Goal: Use online tool/utility: Utilize a website feature to perform a specific function

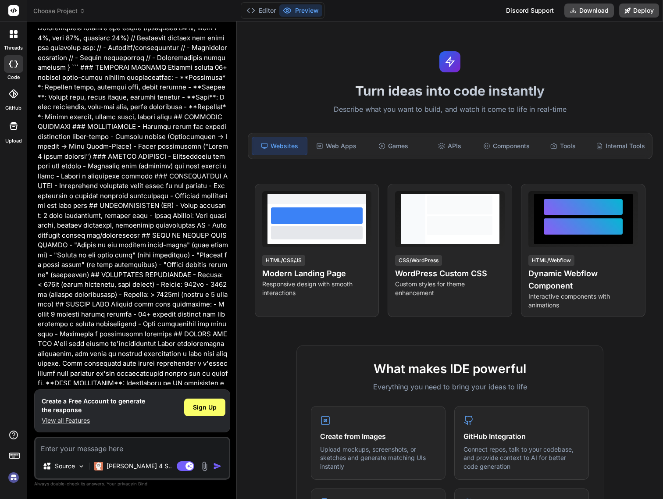
scroll to position [702, 0]
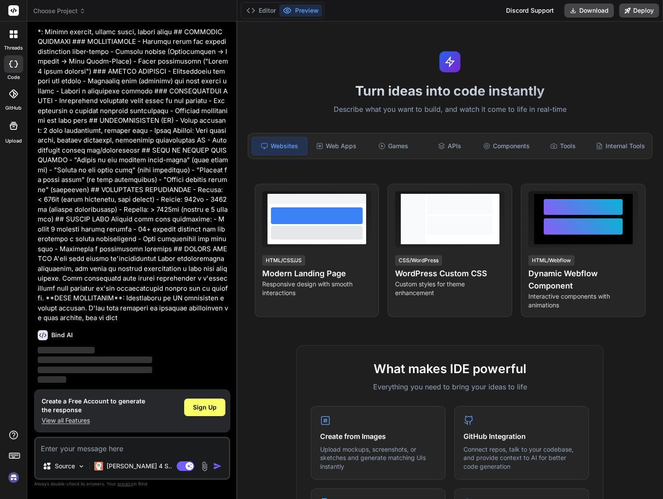
click at [210, 399] on div "Sign Up" at bounding box center [202, 408] width 41 height 18
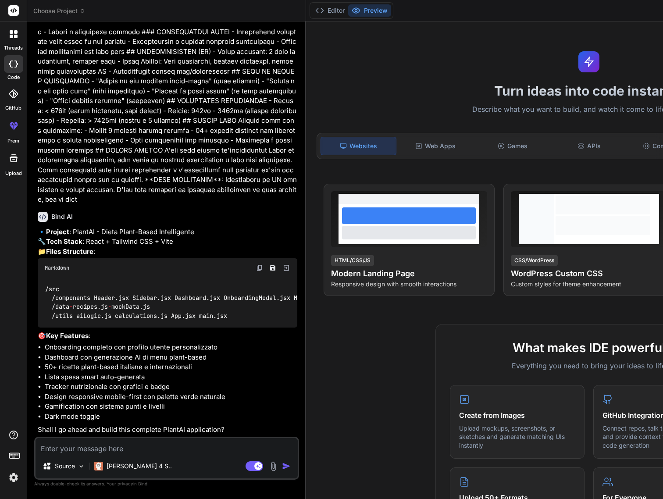
scroll to position [916, 0]
click at [147, 449] on textarea at bounding box center [167, 446] width 262 height 16
type textarea "x"
type textarea "s"
type textarea "x"
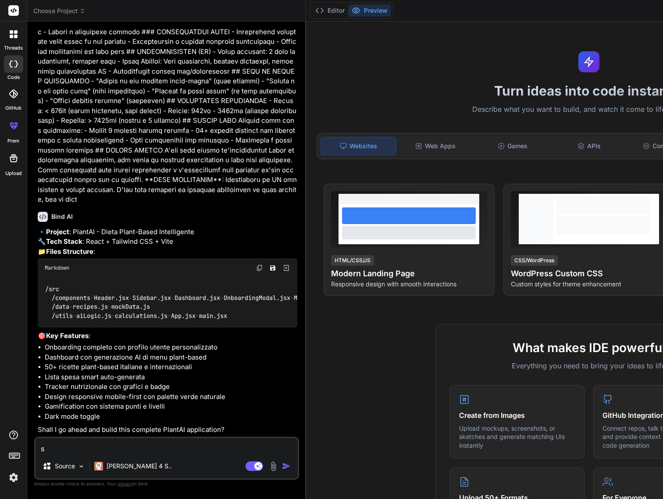
type textarea "si"
type textarea "x"
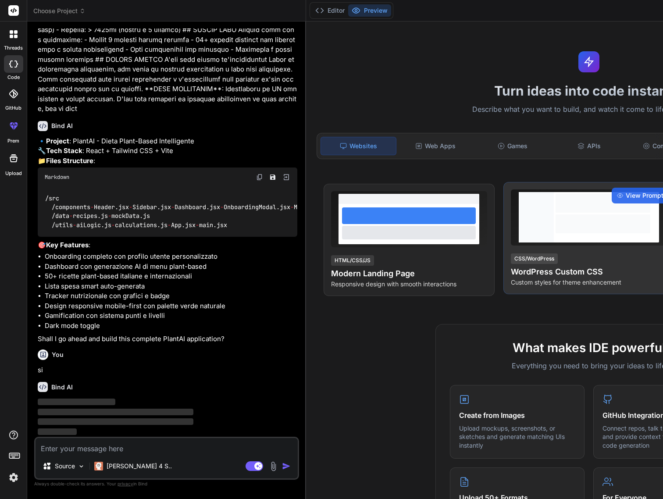
scroll to position [998, 0]
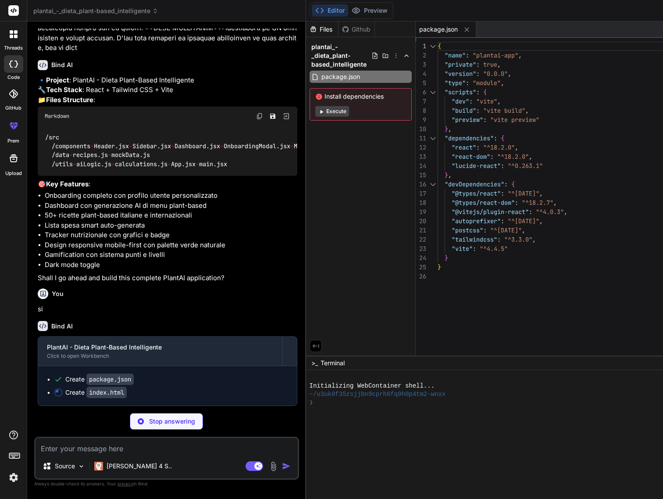
type textarea "x"
type textarea "<div id="root"></div> <script type="module" src="/src/main.jsx"></script> </bod…"
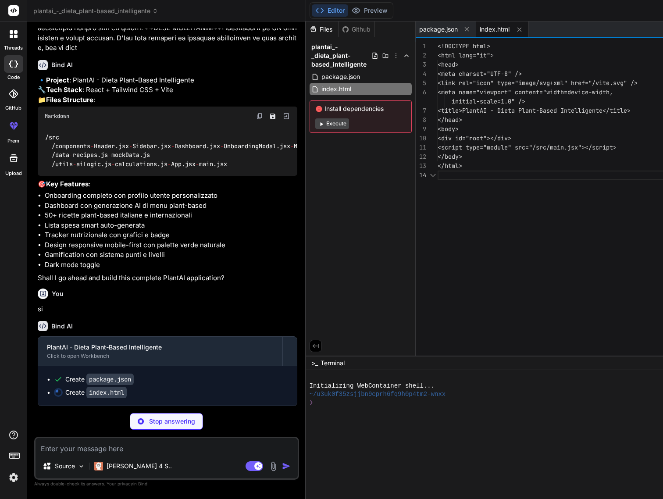
scroll to position [37, 0]
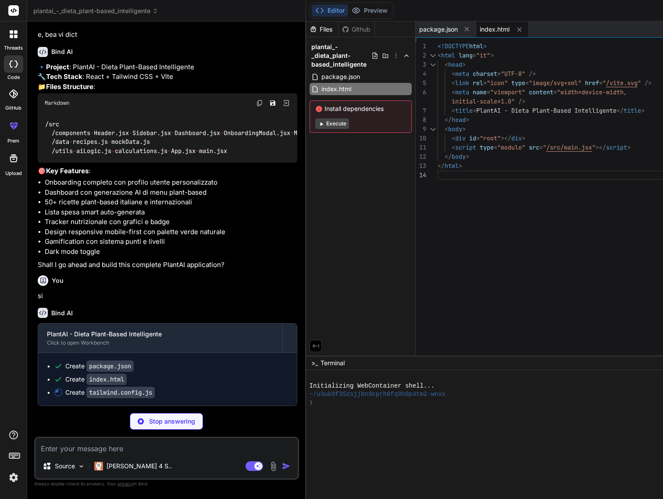
type textarea "x"
type textarea "fontFamily: { sans: ['Inter', 'system-ui', 'sans-serif'], }, }, }, plugins: [],…"
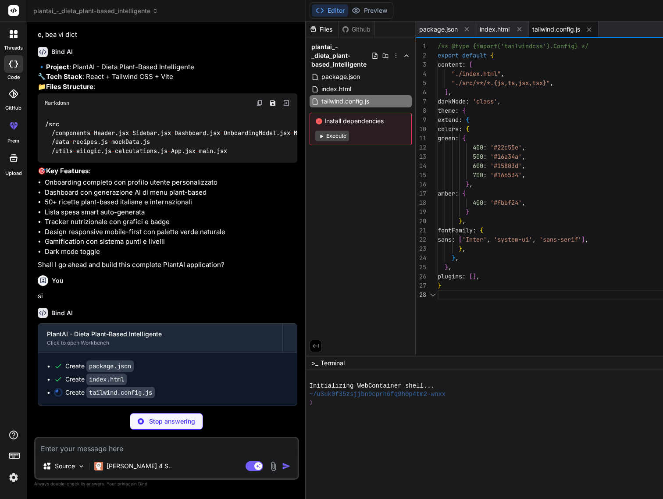
scroll to position [64, 0]
type textarea "x"
type textarea "export default { plugins: { tailwindcss: {}, autoprefixer: {}, }, }"
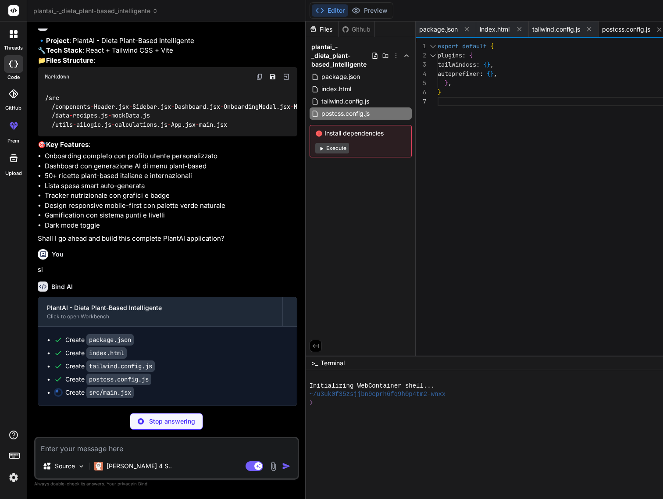
type textarea "x"
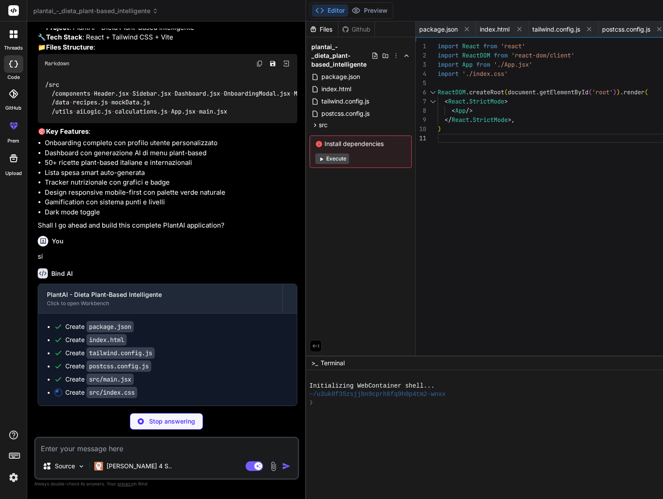
type textarea "x"
type textarea "backdrop-filter: blur(10px); background: rgba(0, 0, 0, 0.2); } }"
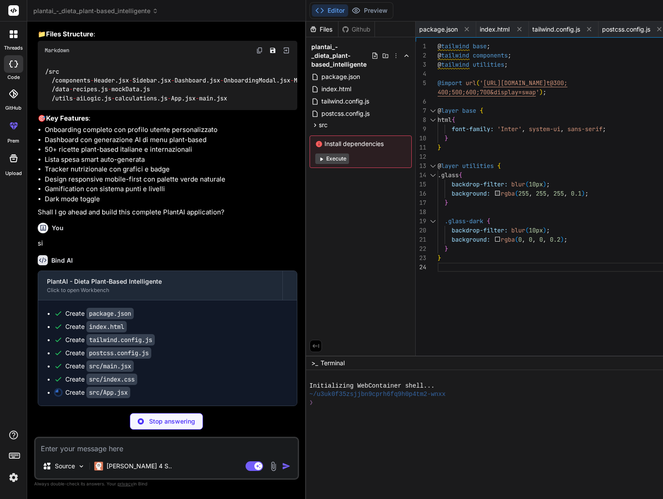
type textarea "x"
type textarea "); } export default App;"
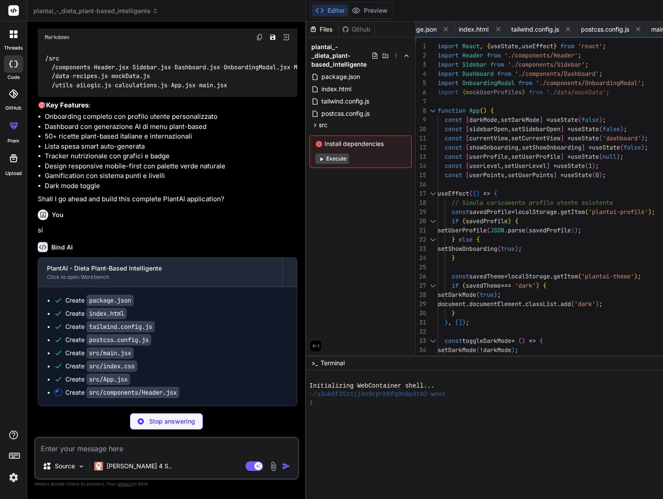
type textarea "x"
type textarea "</header> ); }; export default Header;"
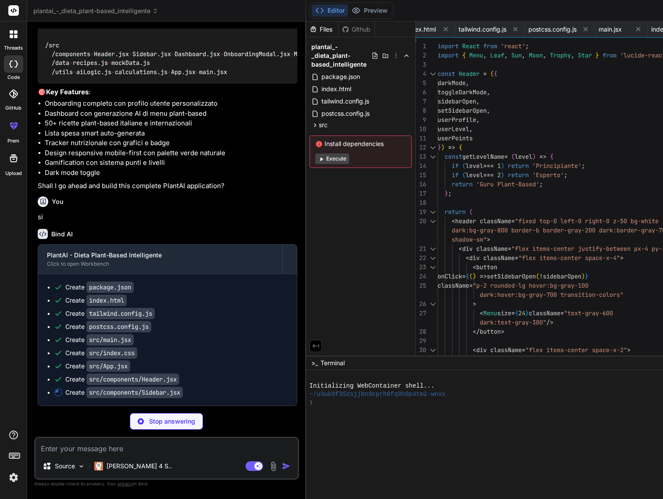
type textarea "x"
type textarea "</div> </div> </aside> </> ); }; export default Sidebar;"
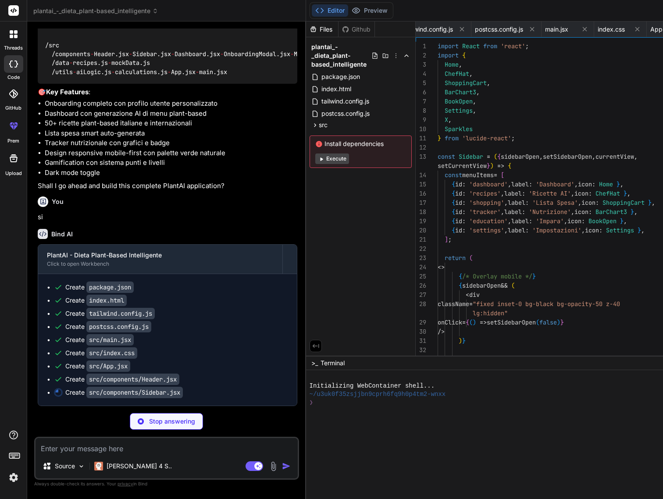
scroll to position [0, 269]
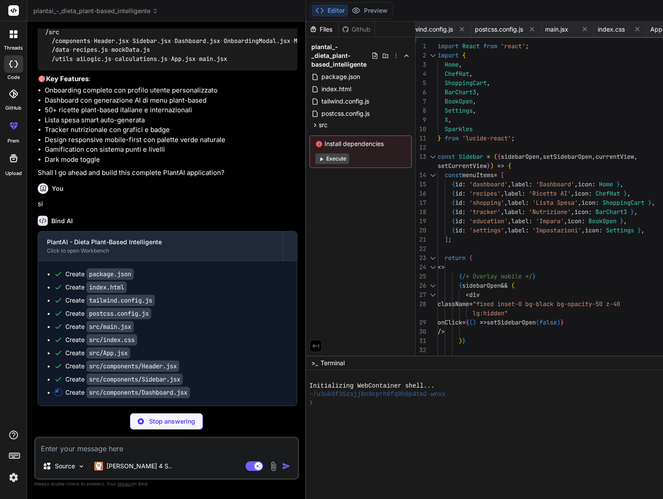
type textarea "x"
type textarea ")} </div> ); }; export default Dashboard;"
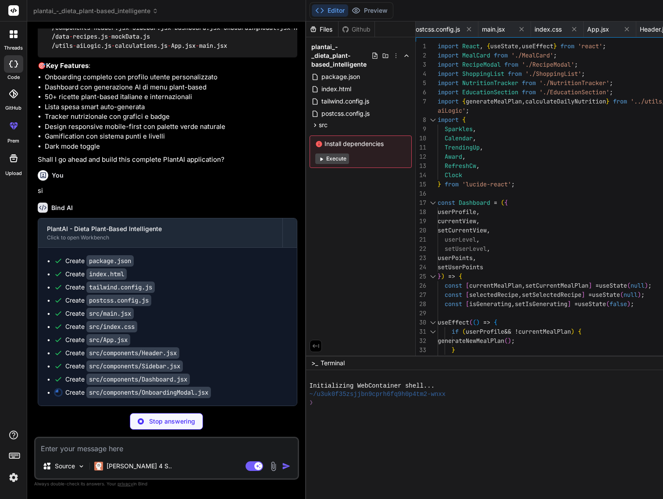
type textarea "x"
type textarea "</div> </div> </div> ); }; export default OnboardingModal;"
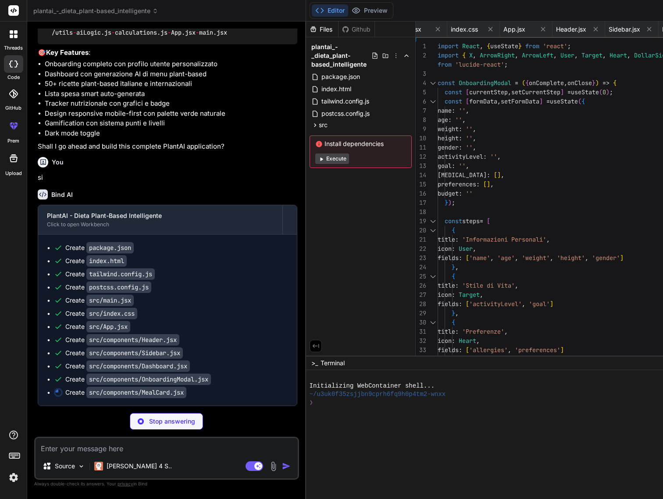
type textarea "x"
type textarea "</div> </div> </div> </div> ); }; export default MealCard;"
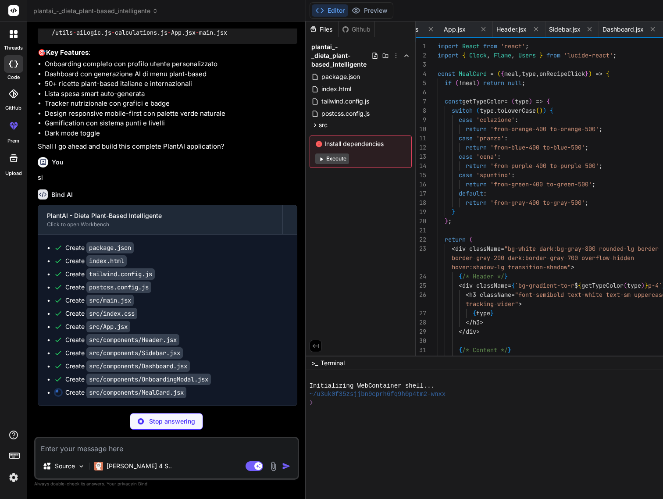
scroll to position [0, 476]
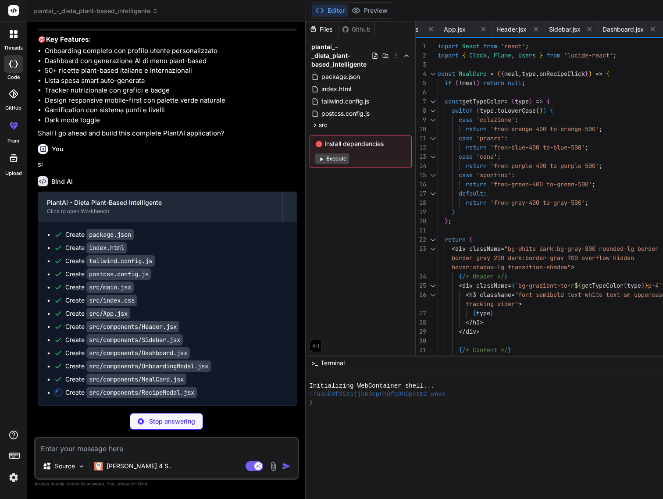
type textarea "x"
type textarea "</div> </div> ); }; export default RecipeModal;"
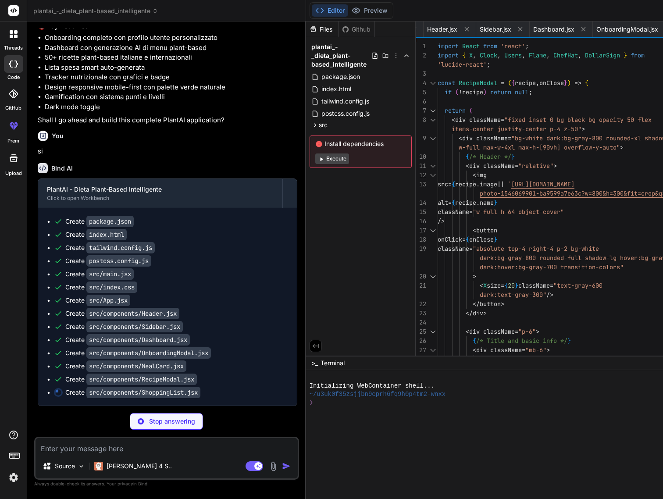
type textarea "x"
type textarea "})} </div> </div> ); }; export default ShoppingList;"
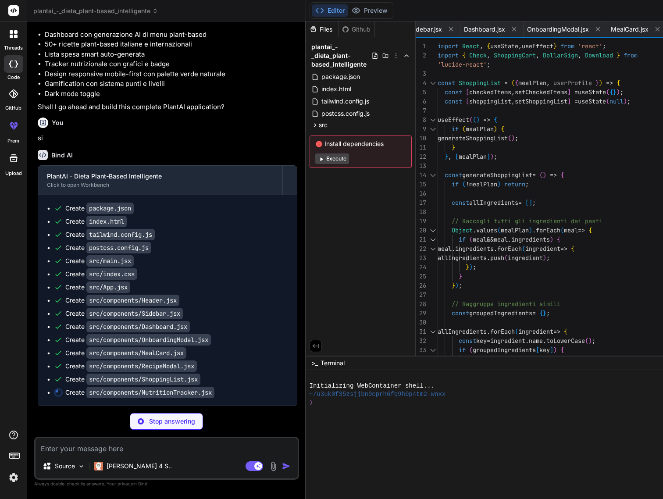
type textarea "x"
type textarea "</div> ); }; export default NutritionTracker;"
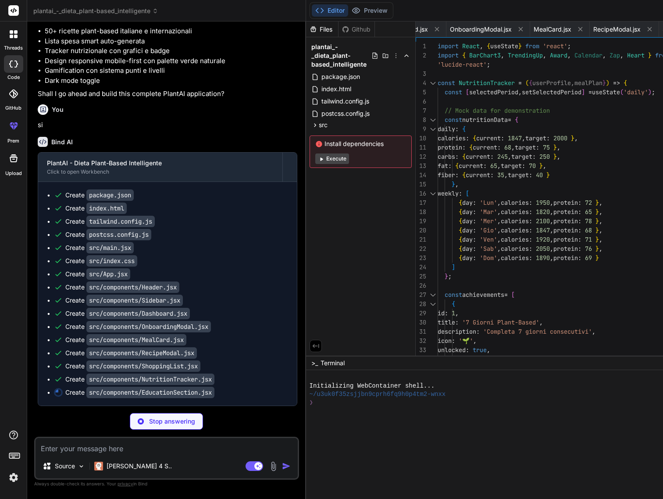
type textarea "x"
type textarea "/> )} </div> ); }; export default EducationSection;"
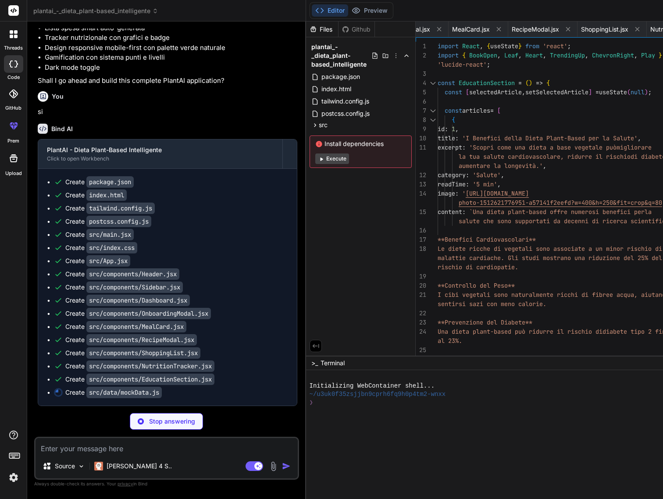
type textarea "x"
type textarea "{ day: 'Dom', calories: 1890, protein: 69, completed: false } ];"
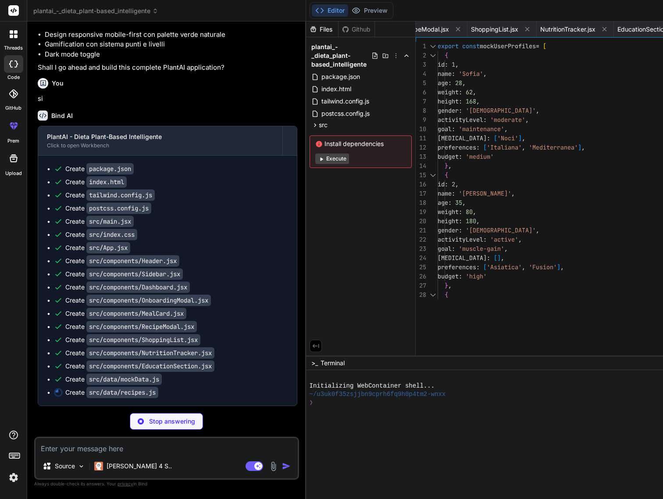
type textarea "x"
type textarea "}; export const getRandomRecipes = (count = 5) => { const shuffled = [...recipe…"
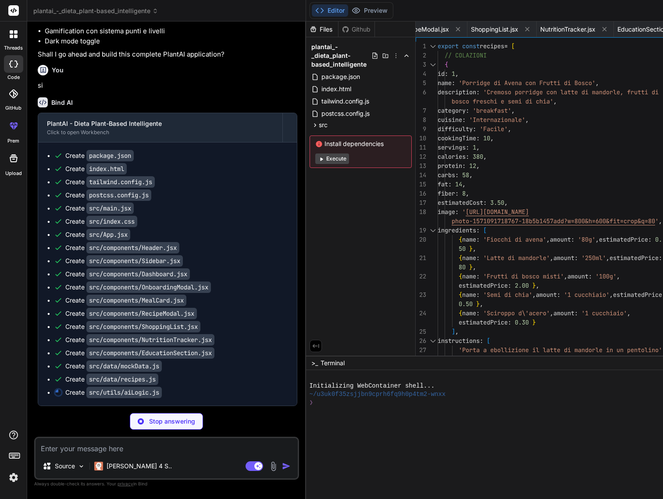
type textarea "x"
type textarea "return substitutions; };"
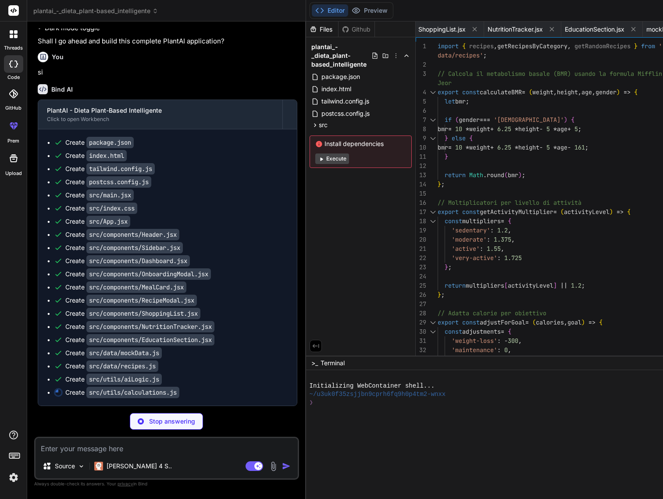
click at [315, 158] on button "Execute" at bounding box center [332, 158] width 34 height 11
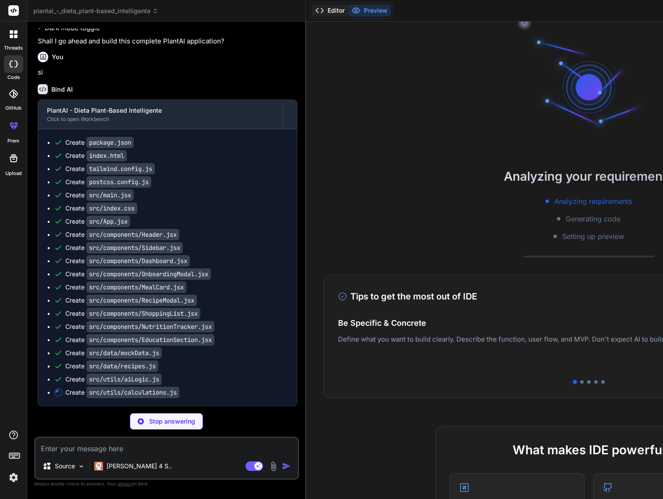
click at [312, 11] on button "Editor" at bounding box center [330, 10] width 36 height 12
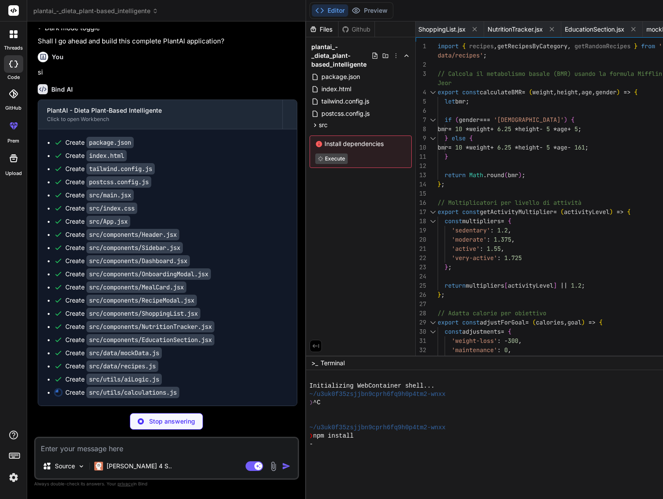
type textarea "x"
type textarea "'active': 1.55, 'very-active': 1.725 }; return multipliers[activityLevel] || 1.…"
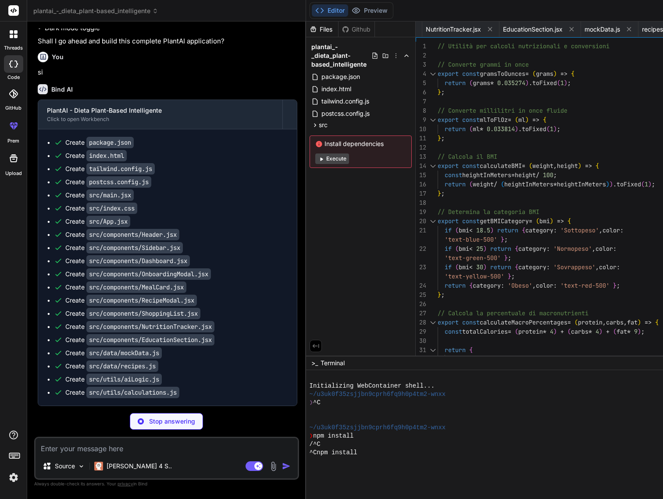
scroll to position [8, 0]
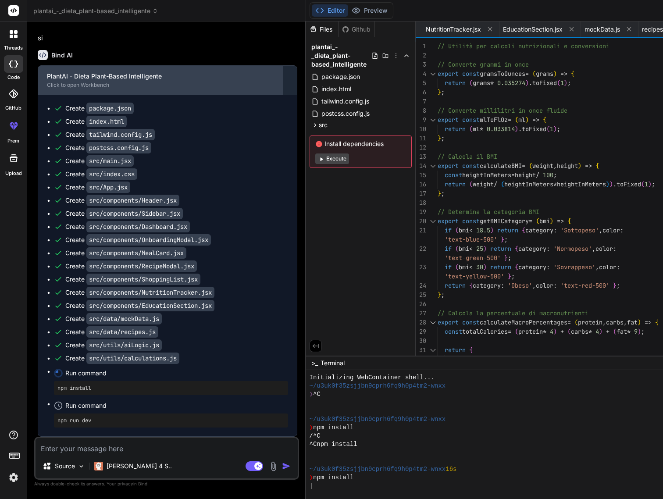
click at [152, 95] on div "PlantAI - Dieta Plant-Based Intelligente Click to open Workbench" at bounding box center [160, 80] width 244 height 29
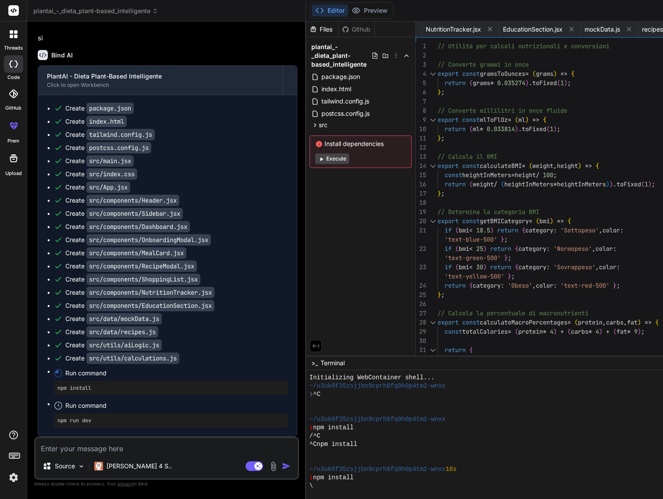
scroll to position [0, 0]
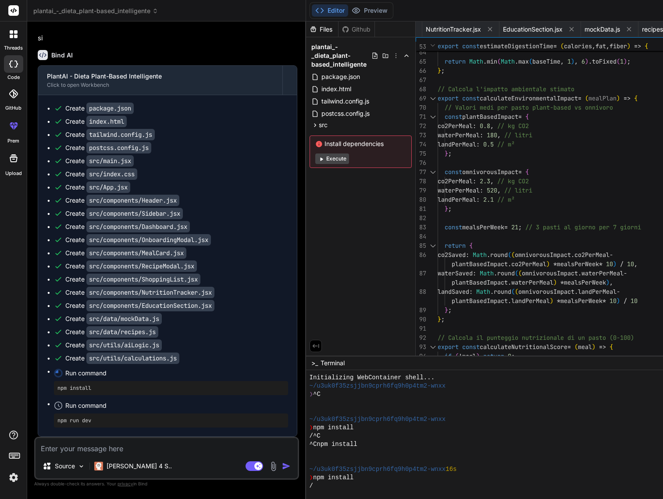
click at [322, 475] on div "❯ npm install" at bounding box center [515, 478] width 410 height 8
click at [310, 488] on div "/" at bounding box center [515, 486] width 410 height 8
click at [152, 373] on span "Run command" at bounding box center [176, 373] width 223 height 9
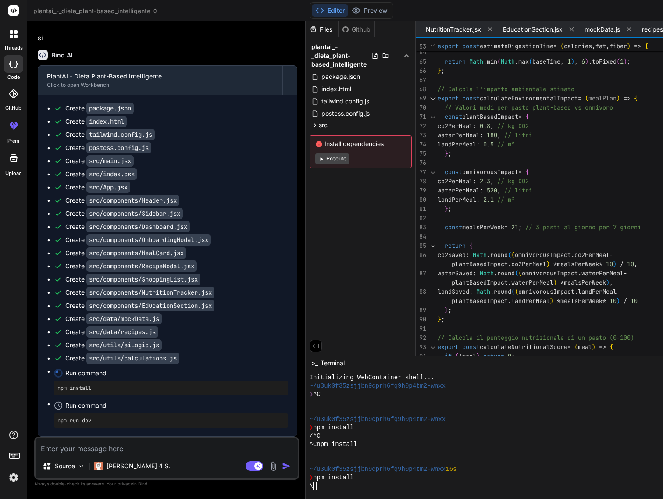
click at [59, 374] on icon at bounding box center [58, 373] width 9 height 9
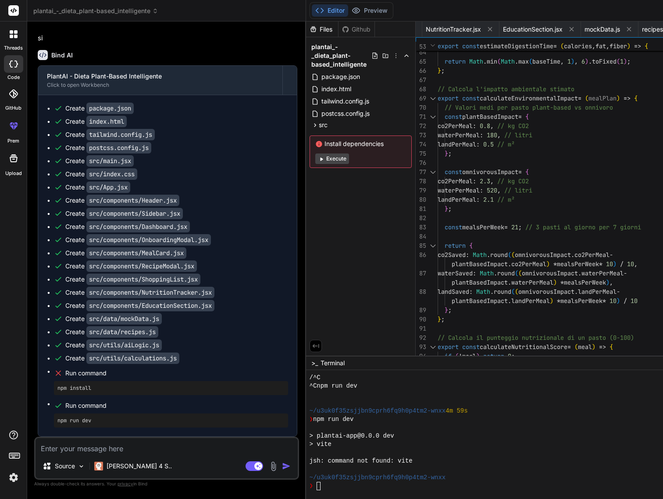
scroll to position [0, 0]
click at [312, 12] on button "Editor" at bounding box center [330, 10] width 36 height 12
click at [112, 447] on textarea at bounding box center [167, 446] width 262 height 16
type textarea "x"
type textarea "n"
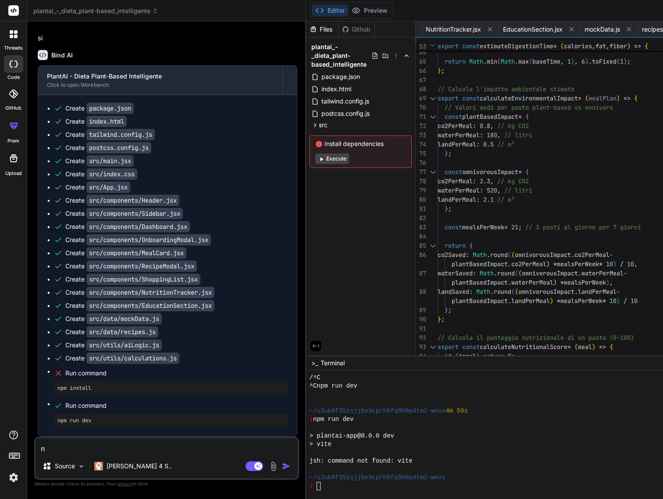
type textarea "x"
type textarea "nn"
type textarea "x"
type textarea "n"
type textarea "x"
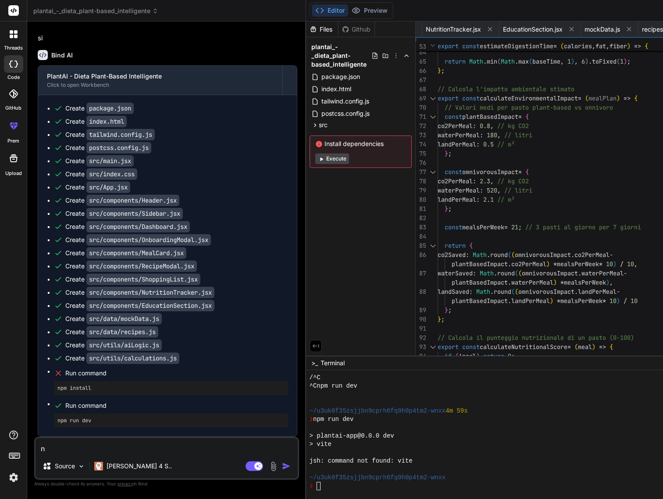
type textarea "no"
type textarea "x"
type textarea "no"
type textarea "x"
type textarea "no p"
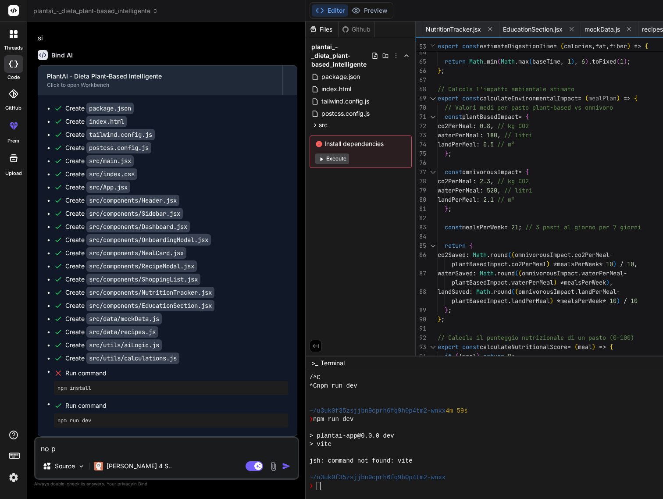
type textarea "x"
type textarea "no po"
type textarea "x"
type textarea "no p"
type textarea "x"
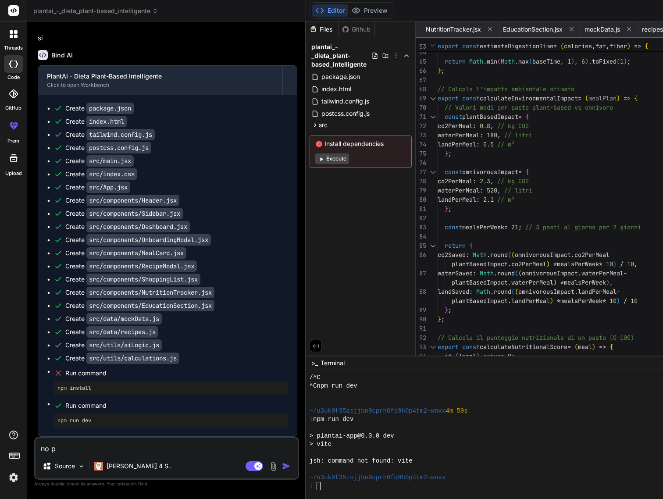
type textarea "no"
type textarea "x"
type textarea "no"
type textarea "x"
type textarea "non"
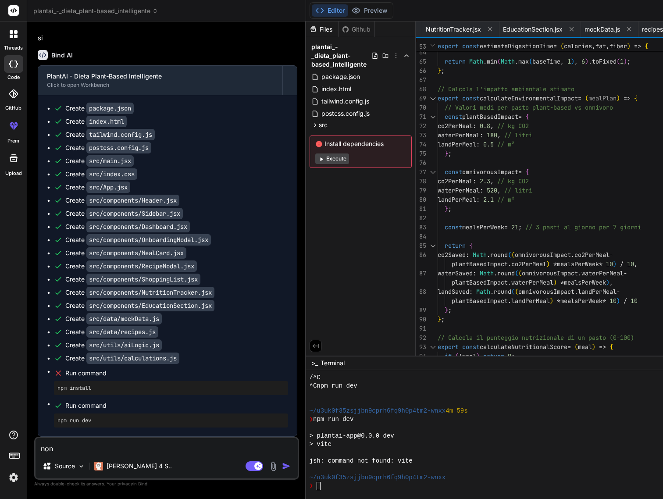
type textarea "x"
type textarea "non"
type textarea "x"
type textarea "non p"
type textarea "x"
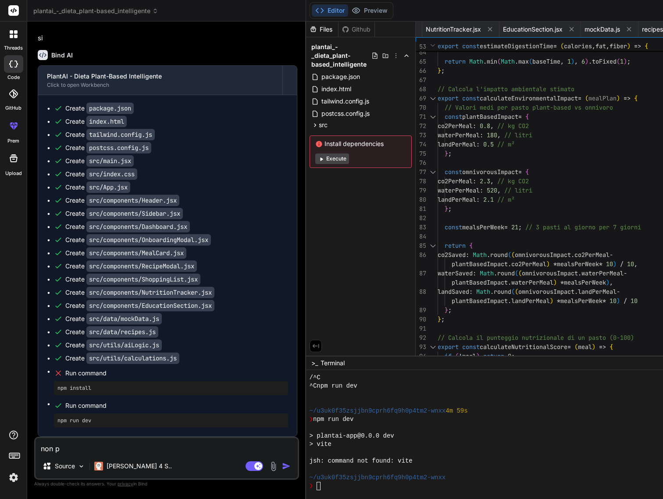
type textarea "non po"
type textarea "x"
type textarea "non pos"
type textarea "x"
type textarea "non poss"
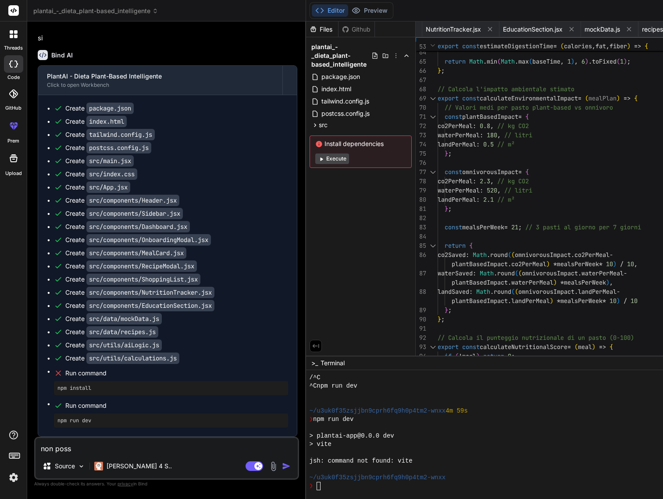
type textarea "x"
type textarea "non posso"
type textarea "x"
type textarea "non posso"
type textarea "x"
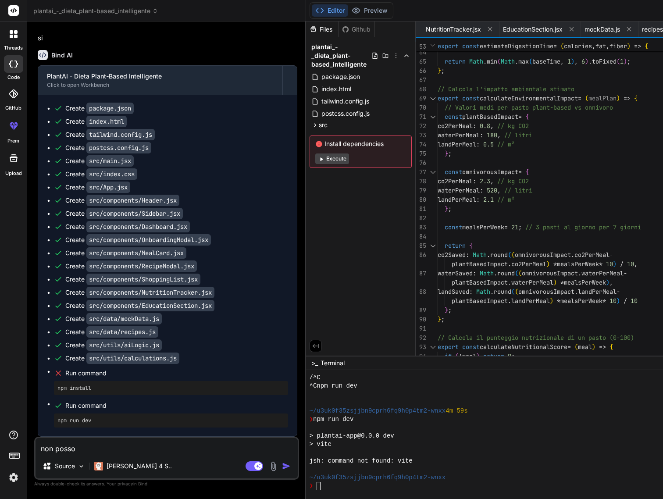
type textarea "non posso v"
type textarea "x"
type textarea "non posso ve"
type textarea "x"
type textarea "non posso ved"
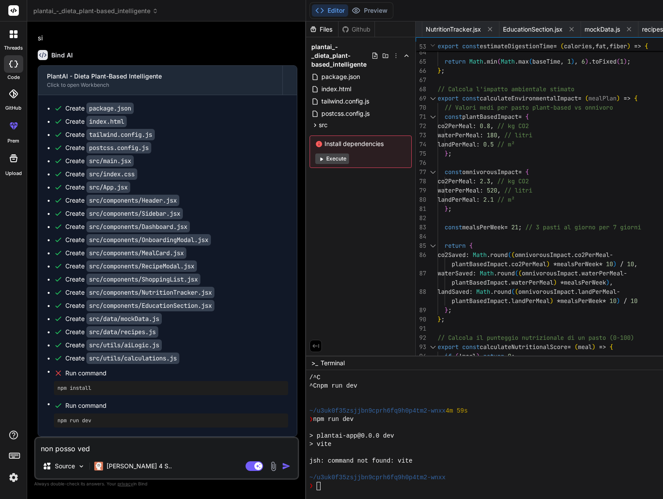
type textarea "x"
type textarea "non posso vede"
type textarea "x"
type textarea "non posso veder"
type textarea "x"
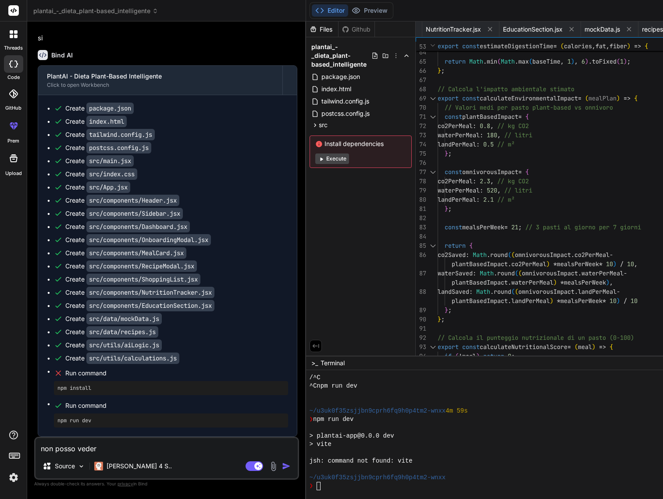
type textarea "non posso vedere"
type textarea "x"
type textarea "non posso vedere"
type textarea "x"
type textarea "non posso vedere l"
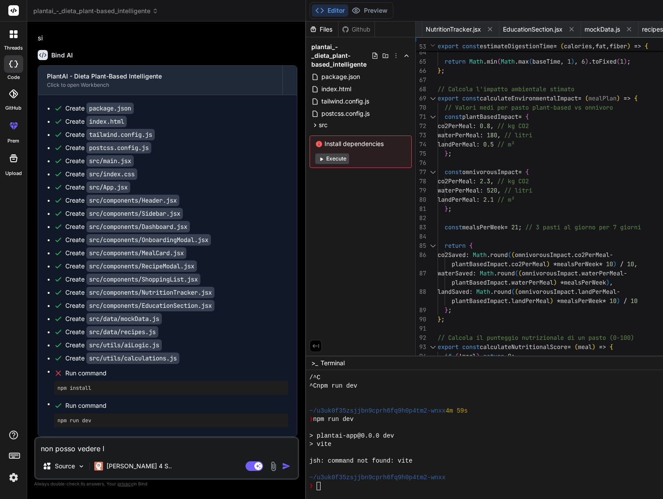
type textarea "x"
type textarea "non posso vedere la"
type textarea "x"
type textarea "non posso vedere la"
type textarea "x"
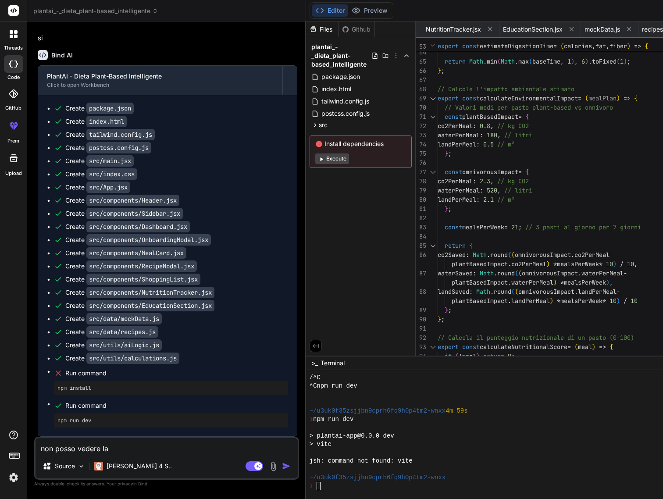
type textarea "non posso vedere la p"
type textarea "x"
type textarea "non posso vedere la pr"
type textarea "x"
type textarea "non posso vedere la pre"
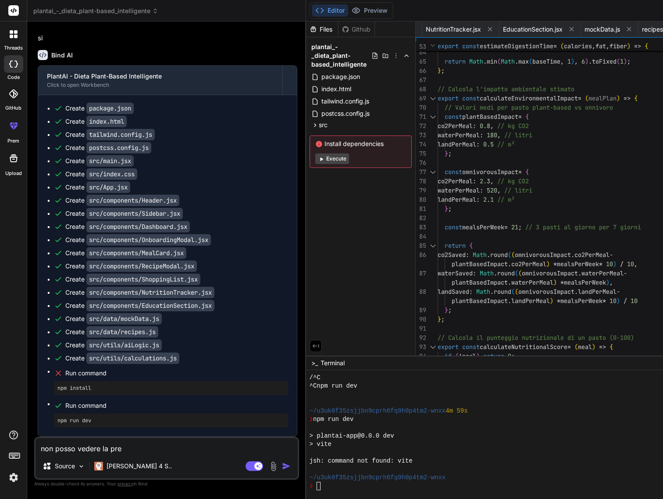
type textarea "x"
type textarea "non posso vedere la prev"
type textarea "x"
type textarea "non posso vedere la previ"
type textarea "x"
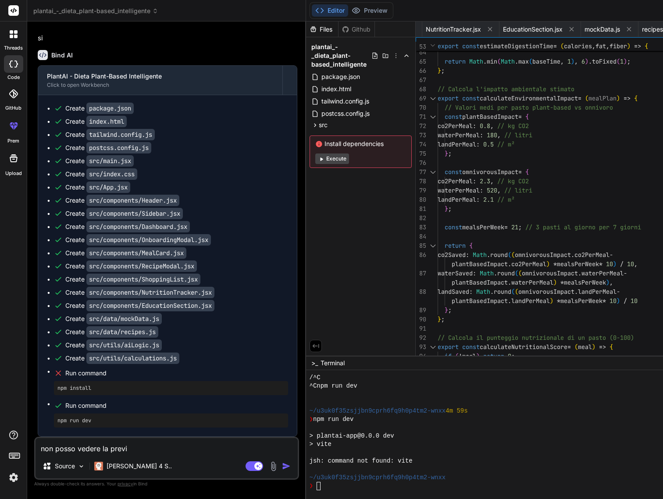
type textarea "non posso vedere la previe"
type textarea "x"
type textarea "non posso vedere la preview"
type textarea "x"
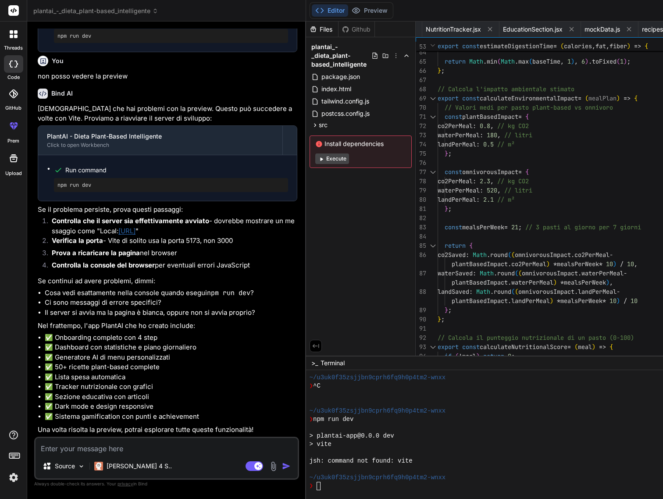
scroll to position [1767, 0]
click at [168, 386] on li "✅ Tracker nutrizionale con grafici" at bounding box center [171, 387] width 253 height 10
click at [315, 158] on button "Execute" at bounding box center [332, 158] width 34 height 11
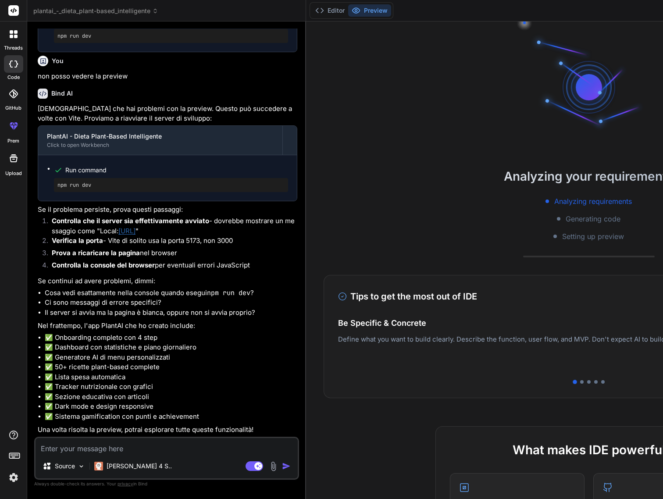
scroll to position [0, 0]
click at [321, 10] on polyline at bounding box center [322, 10] width 2 height 4
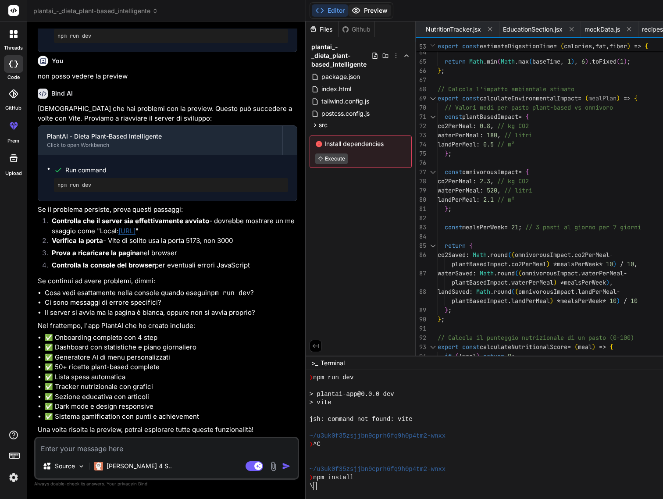
click at [348, 8] on button "Preview" at bounding box center [369, 10] width 43 height 12
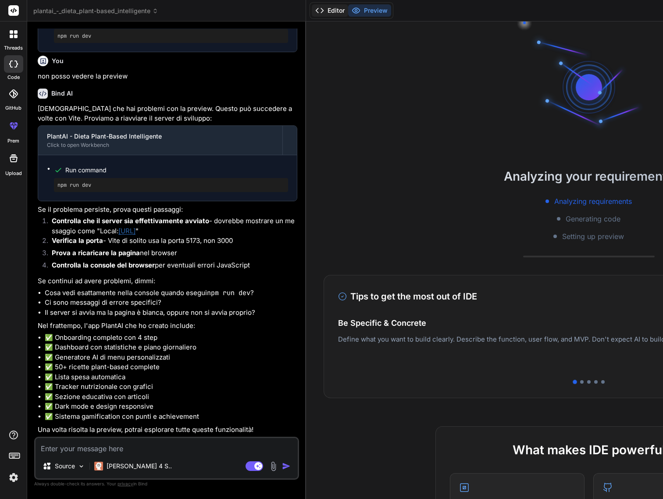
click at [312, 13] on button "Editor" at bounding box center [330, 10] width 36 height 12
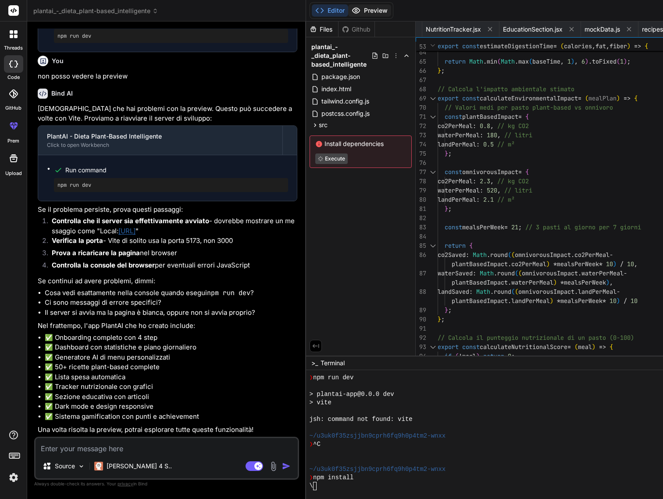
click at [348, 12] on button "Preview" at bounding box center [369, 10] width 43 height 12
click at [93, 445] on textarea at bounding box center [167, 446] width 262 height 16
type textarea "x"
type textarea "m"
type textarea "x"
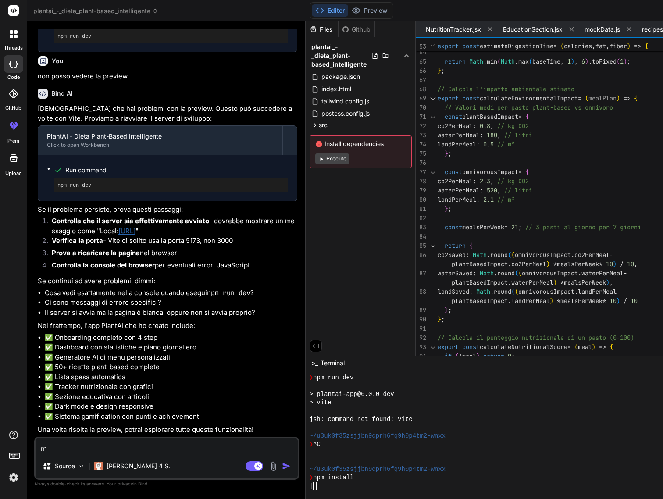
type textarea "mi"
type textarea "x"
type textarea "mi"
type textarea "x"
type textarea "mi d"
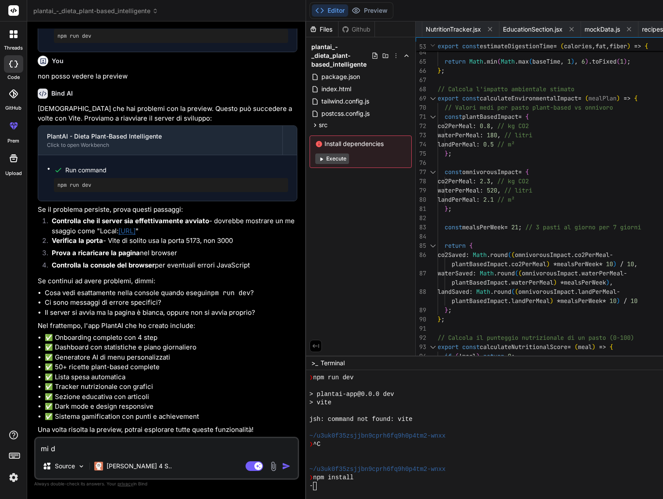
type textarea "x"
type textarea "mi di"
type textarea "x"
type textarea "mi dic"
type textarea "x"
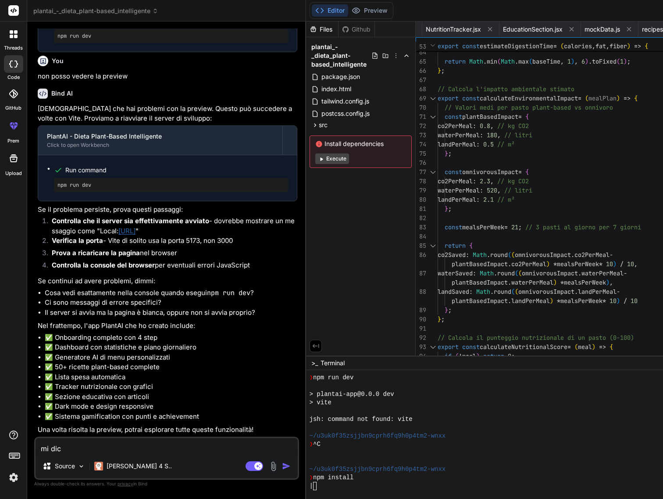
type textarea "mi dice"
type textarea "x"
type textarea "mi dice"
drag, startPoint x: 103, startPoint y: 239, endPoint x: 47, endPoint y: 239, distance: 55.7
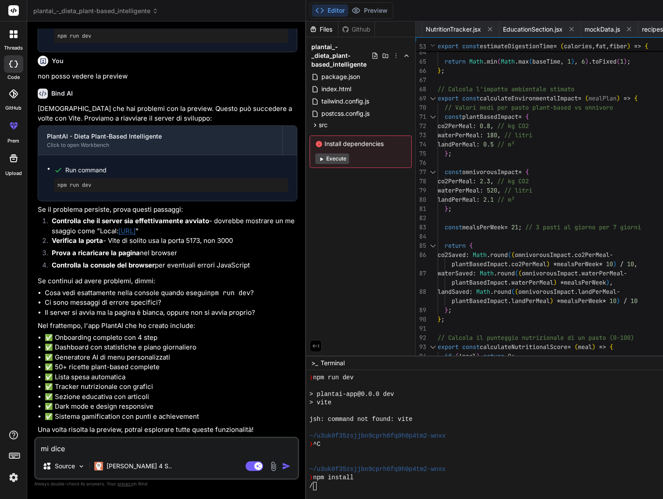
copy pre "npm install"
click at [86, 445] on textarea "mi dice" at bounding box center [167, 446] width 262 height 16
type textarea "x"
type textarea "mi dice e"
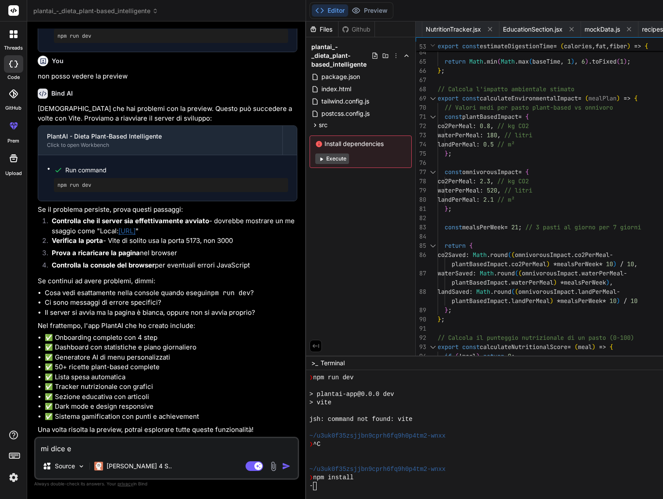
type textarea "x"
type textarea "mi dice er"
type textarea "x"
type textarea "mi dice err"
type textarea "x"
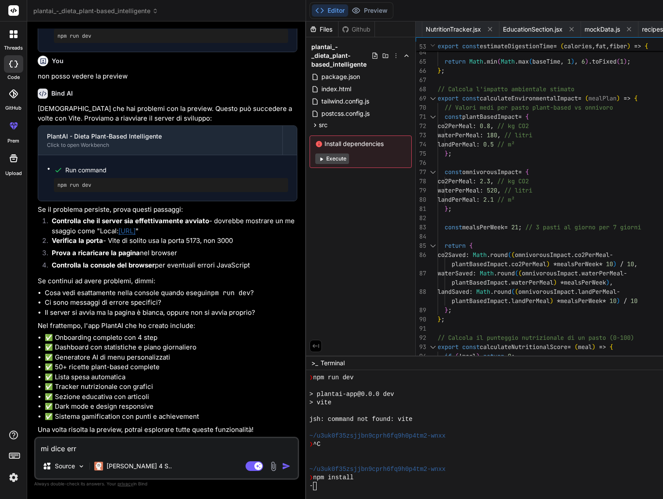
type textarea "mi dice erro"
type textarea "x"
type textarea "mi dice error"
type textarea "x"
type textarea "mi dice errore"
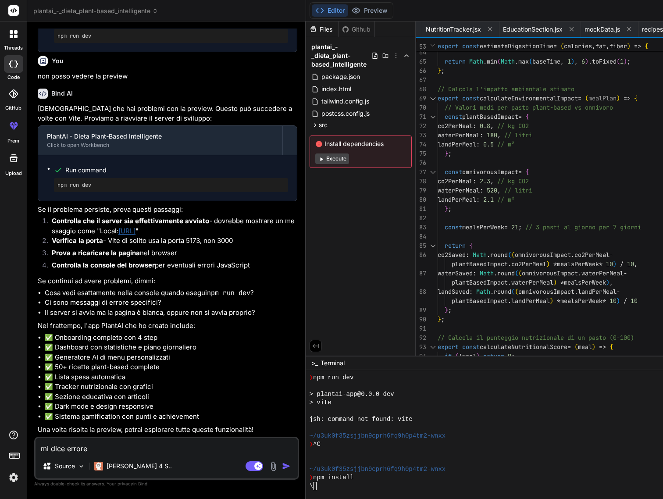
type textarea "x"
type textarea "mi dice errore"
type textarea "x"
type textarea "mi dice errore n"
type textarea "x"
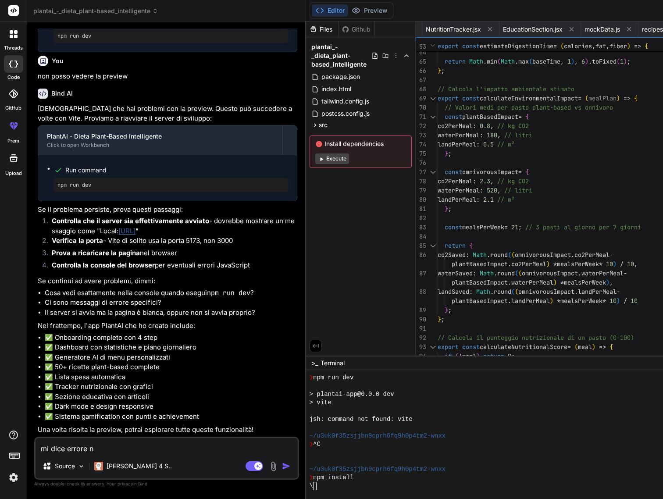
type textarea "mi dice errore ne"
type textarea "x"
type textarea "mi dice errore ne"
type textarea "x"
type textarea "mi dice errore ne"
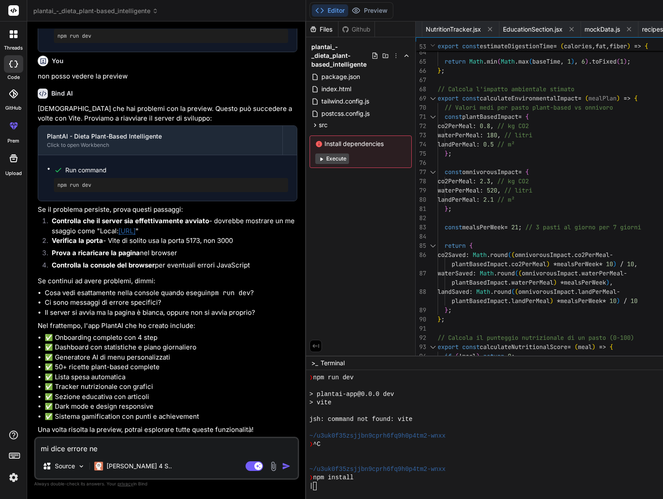
type textarea "x"
type textarea "mi dice errore n"
type textarea "x"
type textarea "mi dice errore nl"
type textarea "x"
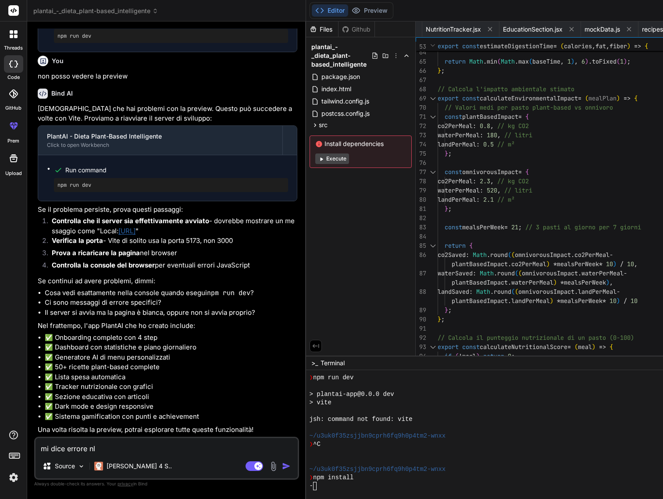
type textarea "mi dice errore nle"
type textarea "x"
type textarea "mi dice errore nlel"
type textarea "x"
type textarea "mi dice errore nel"
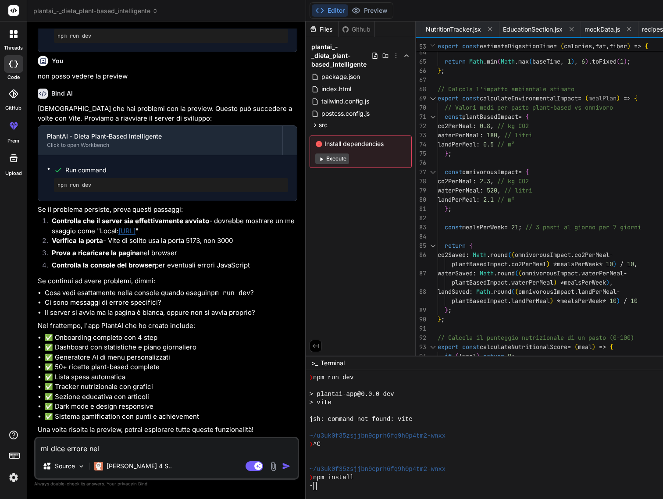
type textarea "x"
type textarea "mi dice errore nel"
type textarea "x"
type textarea "mi dice errore nel"
type textarea "x"
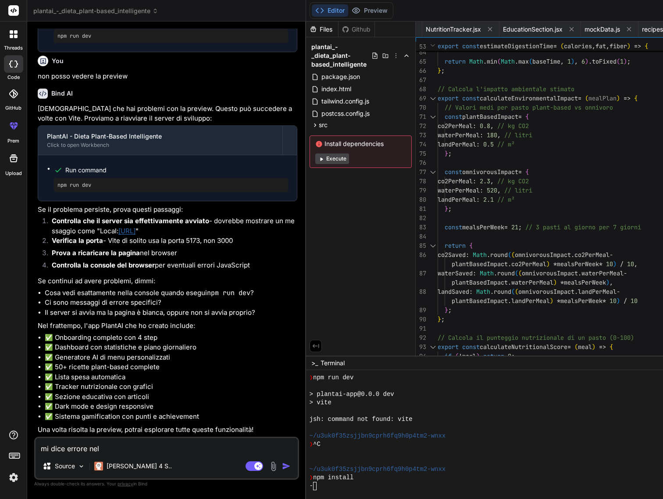
type textarea "mi dice errore nel r"
type textarea "x"
type textarea "mi dice errore nel ru"
type textarea "x"
type textarea "mi dice errore nel run"
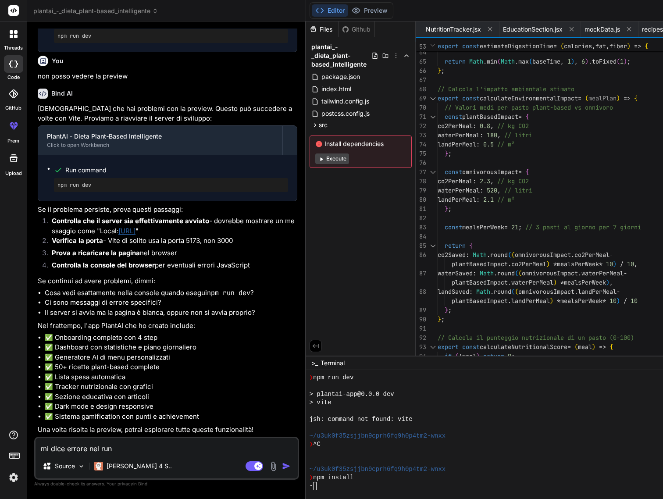
type textarea "x"
type textarea "mi dice errore nel rum"
type textarea "x"
type textarea "mi dice errore nel rum c"
type textarea "x"
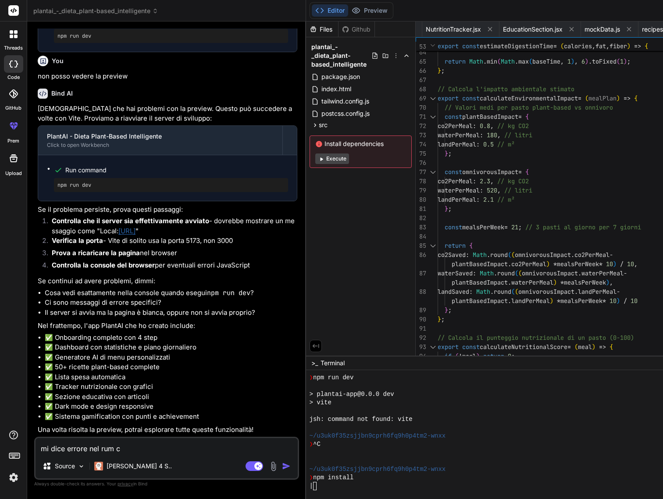
type textarea "mi dice errore nel rum co"
type textarea "x"
type textarea "mi dice errore nel rum com"
type textarea "x"
type textarea "mi dice errore nel rum comm"
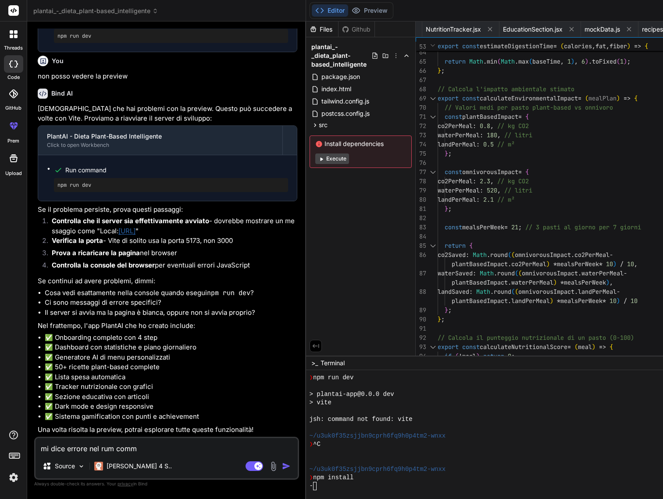
type textarea "x"
type textarea "mi dice errore nel rum comma"
type textarea "x"
type textarea "mi dice errore nel rum comman"
type textarea "x"
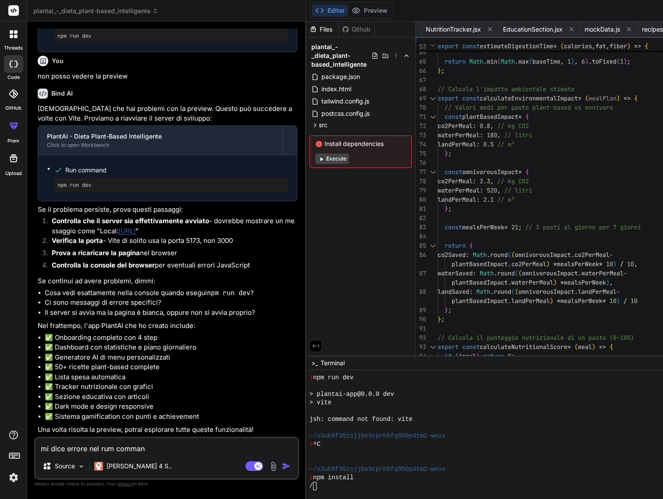
type textarea "mi dice errore nel rum command"
type textarea "x"
type textarea "mi dice errore nel rum Command"
paste textarea "npm install"
type textarea "x"
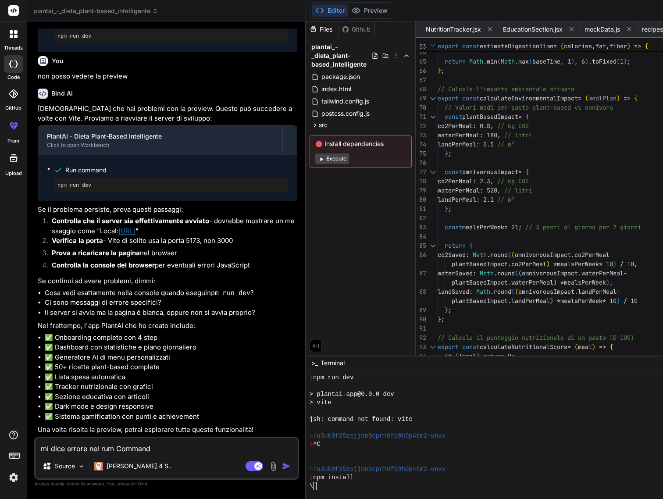
type textarea "mi dice errore nel rum Command npm install"
type textarea "x"
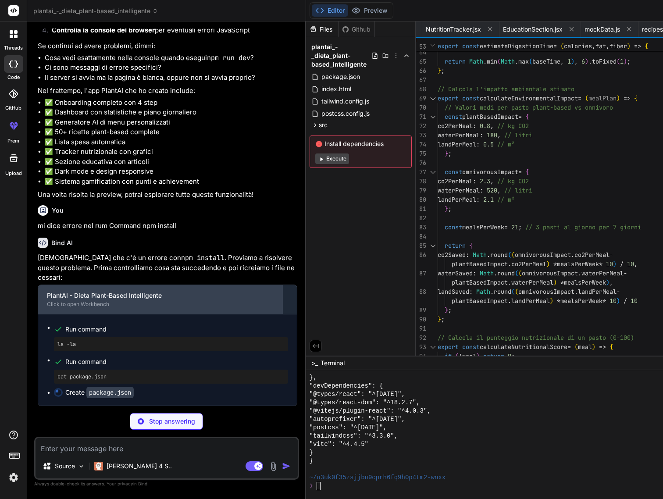
scroll to position [1965, 0]
type textarea "x"
type textarea ""postcss": "^[DATE]", "tailwindcss": "^3.3.0", "vite": "^4.4.5" } }"
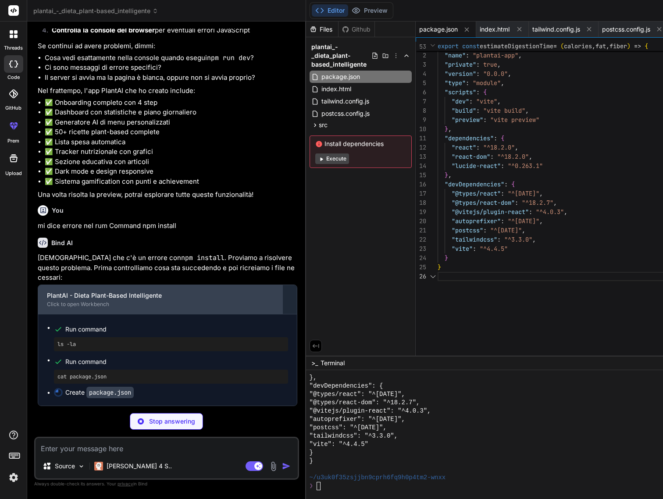
scroll to position [46, 0]
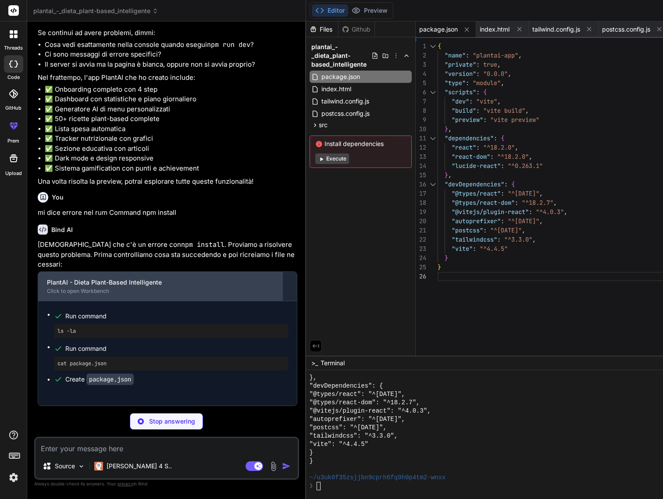
type textarea "x"
type textarea "})"
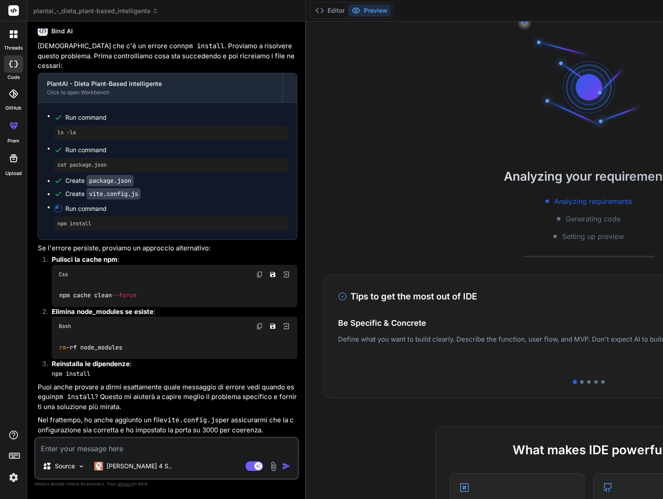
scroll to position [2234, 0]
click at [312, 13] on button "Editor" at bounding box center [330, 10] width 36 height 12
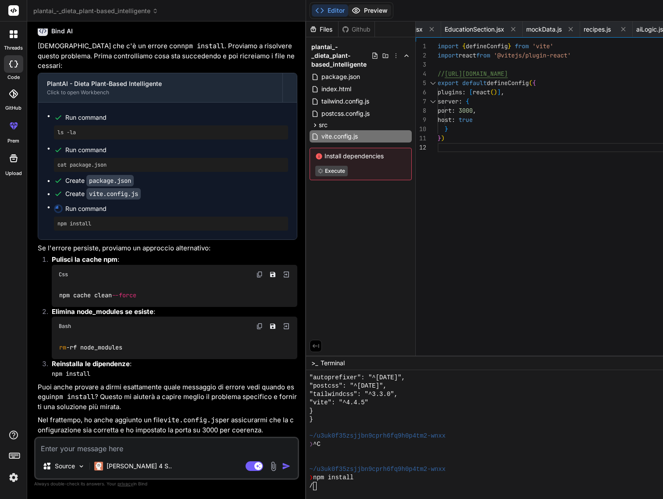
click at [348, 11] on button "Preview" at bounding box center [369, 10] width 43 height 12
click at [282, 271] on img at bounding box center [286, 275] width 8 height 8
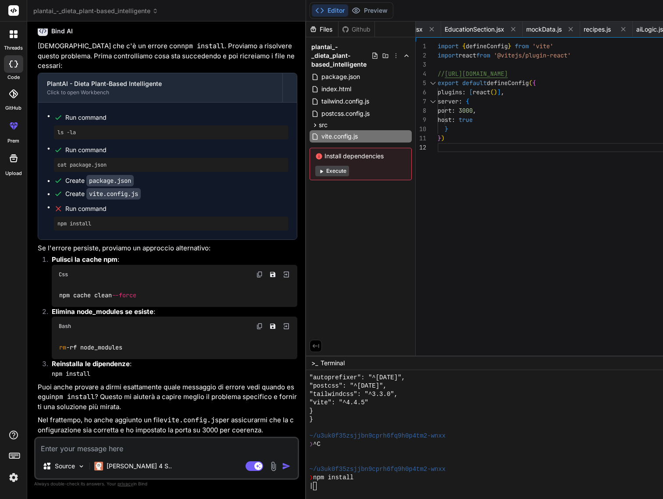
click at [256, 271] on img at bounding box center [259, 274] width 7 height 7
click at [310, 486] on div "\" at bounding box center [515, 486] width 410 height 8
click at [310, 486] on div "/" at bounding box center [515, 486] width 410 height 8
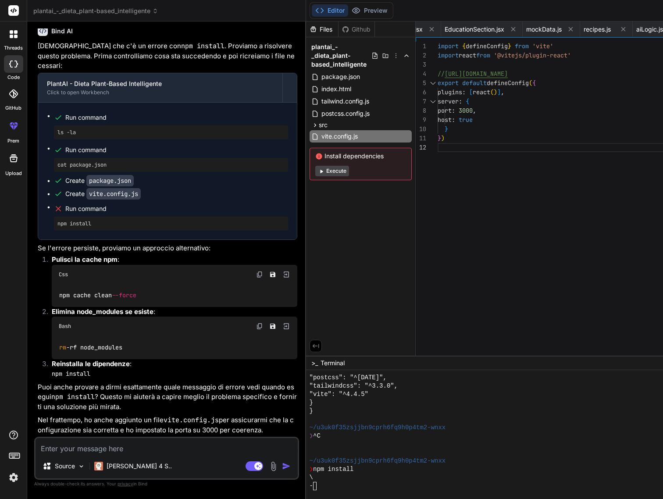
click at [119, 451] on textarea at bounding box center [167, 446] width 262 height 16
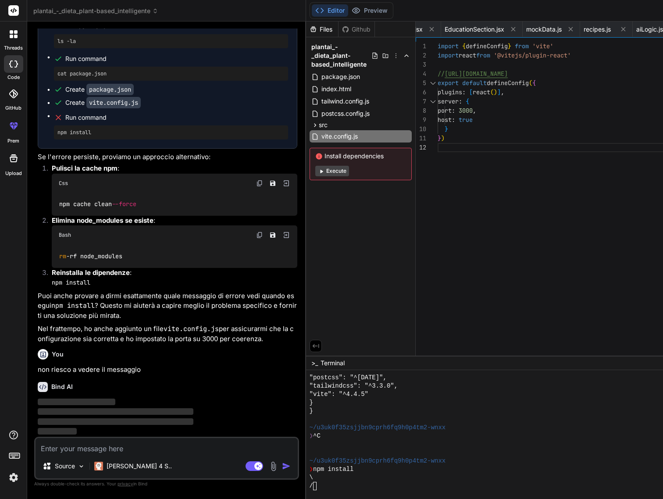
scroll to position [2324, 0]
click at [18, 479] on img at bounding box center [13, 477] width 15 height 15
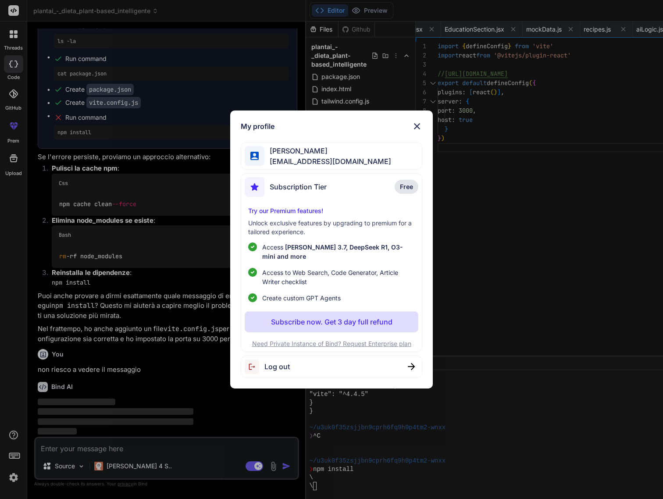
scroll to position [0, 0]
click at [415, 132] on img at bounding box center [417, 126] width 11 height 11
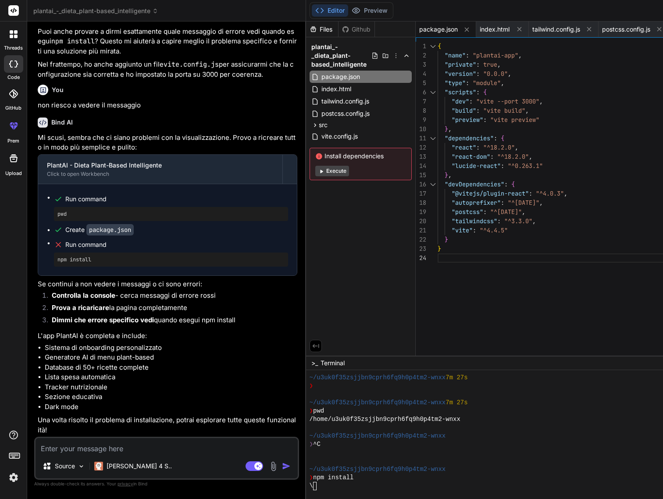
click at [123, 445] on textarea at bounding box center [167, 446] width 262 height 16
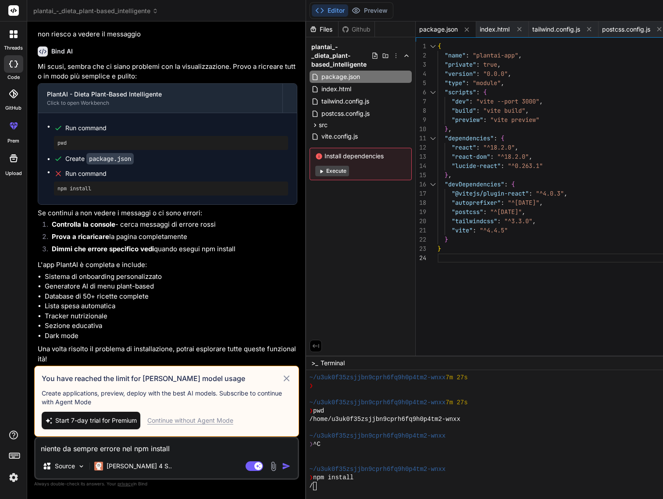
click at [185, 416] on div "Continue without Agent Mode" at bounding box center [190, 420] width 86 height 9
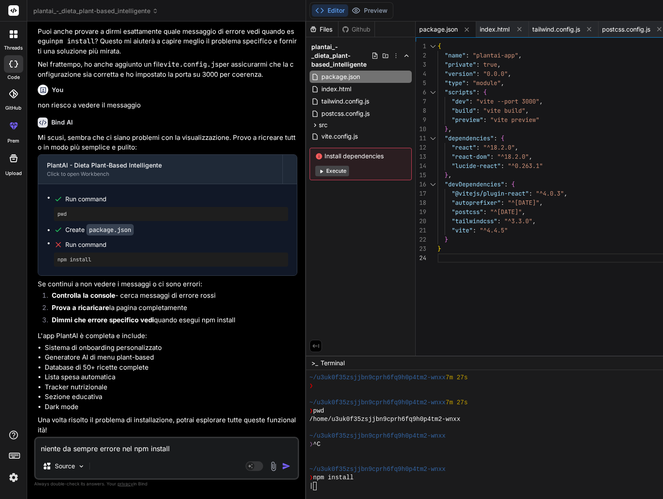
click at [191, 449] on textarea "niente da sempre errore nel npm install" at bounding box center [167, 446] width 262 height 16
drag, startPoint x: 208, startPoint y: 463, endPoint x: 217, endPoint y: 469, distance: 10.6
click at [282, 469] on img "button" at bounding box center [286, 466] width 9 height 9
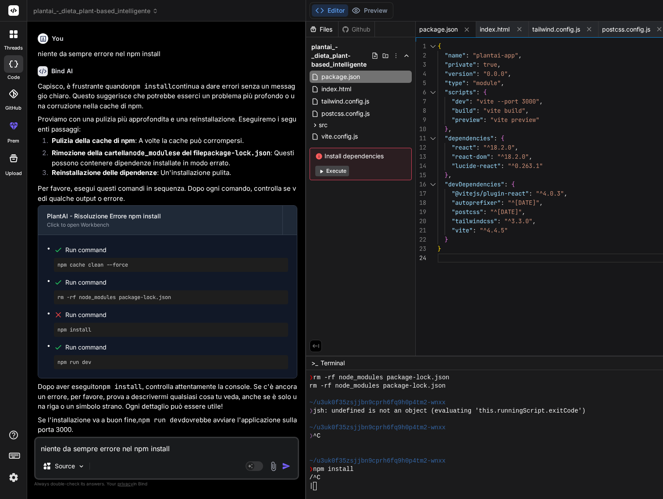
click at [111, 452] on textarea "niente da sempre errore nel npm install" at bounding box center [167, 446] width 262 height 16
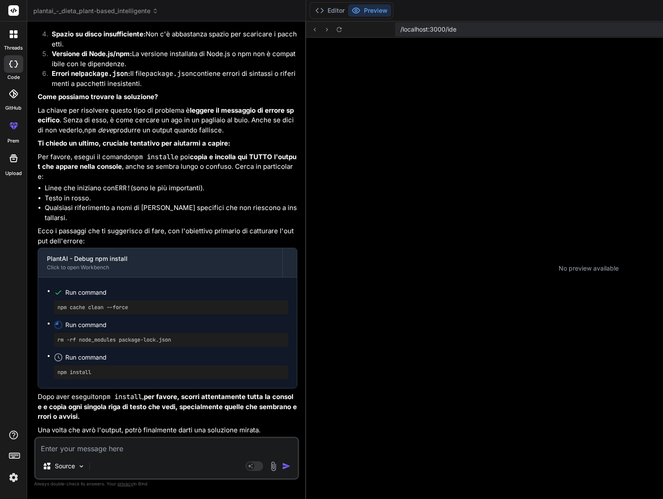
scroll to position [3508, 0]
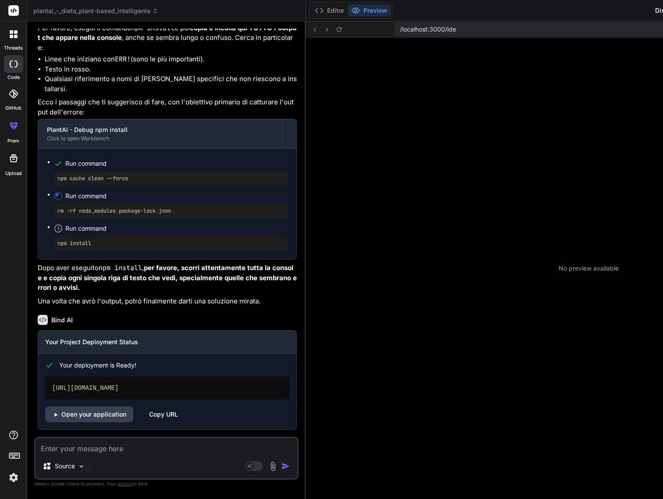
scroll to position [0, 0]
click at [117, 419] on link "Open your application" at bounding box center [89, 414] width 88 height 16
click at [311, 8] on button "Editor" at bounding box center [329, 10] width 36 height 12
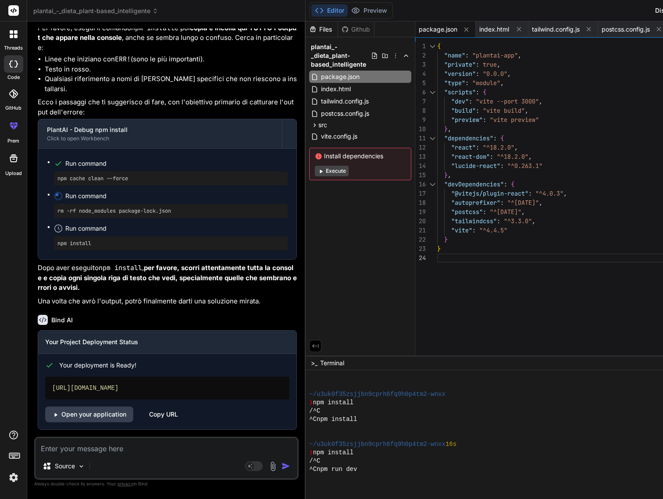
scroll to position [0, 0]
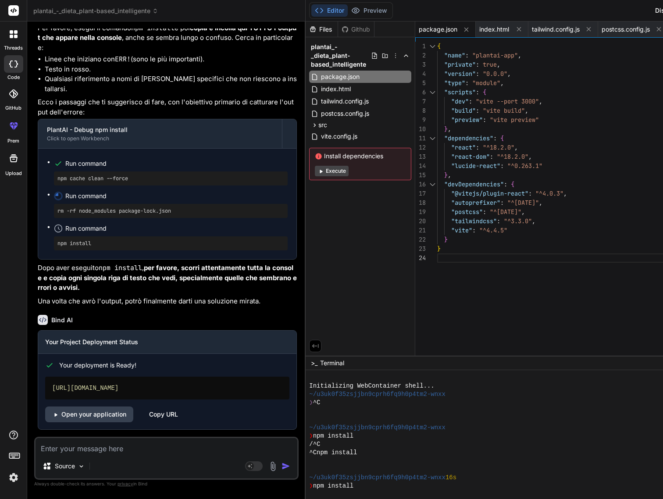
click at [315, 157] on span "Install dependencies" at bounding box center [360, 156] width 91 height 9
click at [351, 7] on icon at bounding box center [355, 10] width 9 height 9
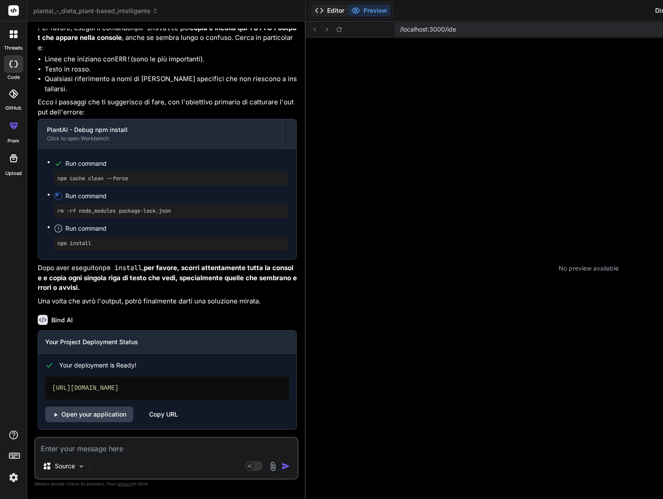
click at [311, 10] on button "Editor" at bounding box center [329, 10] width 36 height 12
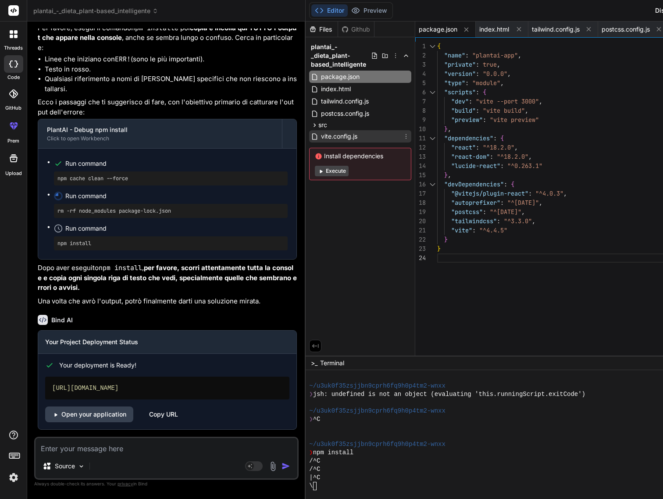
click at [320, 139] on span "vite.config.js" at bounding box center [339, 136] width 38 height 11
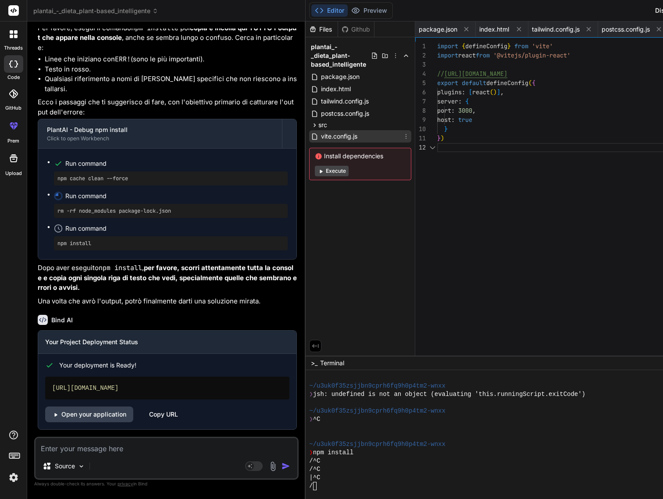
scroll to position [9, 0]
click at [309, 122] on div "src" at bounding box center [360, 125] width 102 height 11
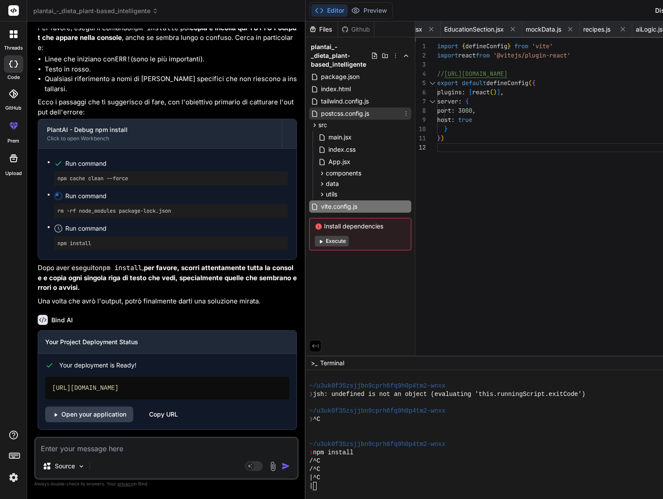
click at [320, 114] on span "postcss.config.js" at bounding box center [345, 113] width 50 height 11
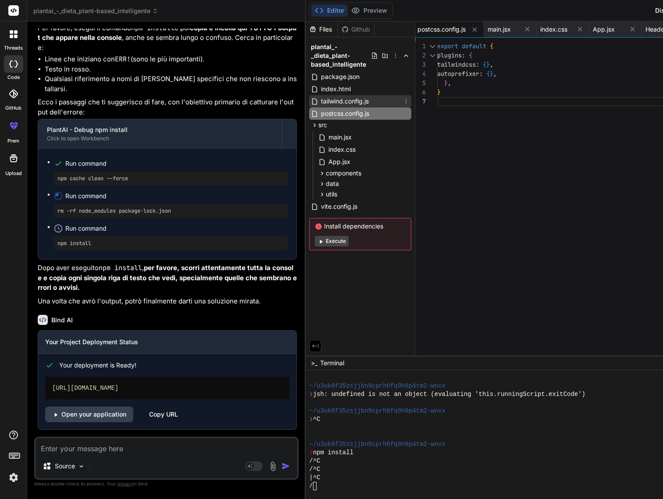
click at [320, 101] on span "tailwind.config.js" at bounding box center [345, 101] width 50 height 11
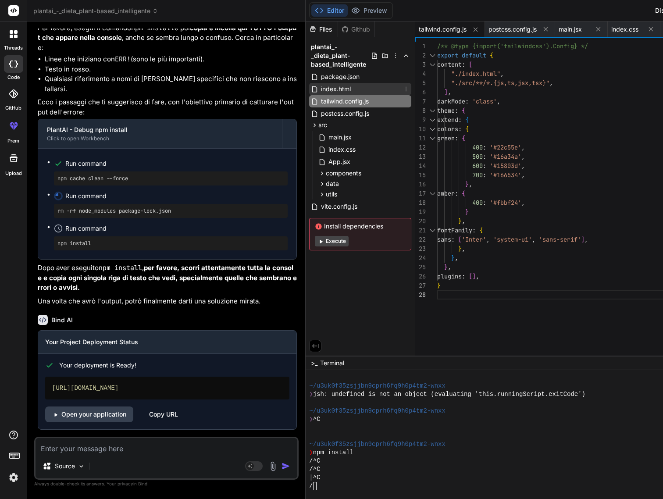
click at [320, 88] on span "index.html" at bounding box center [336, 89] width 32 height 11
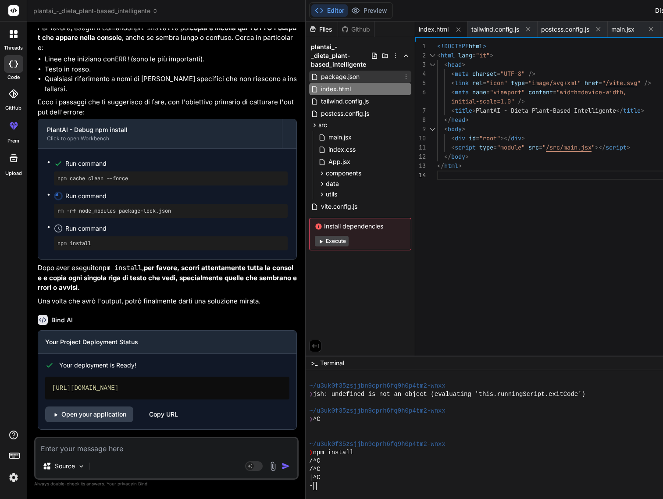
click at [309, 82] on div "package.json" at bounding box center [360, 77] width 102 height 12
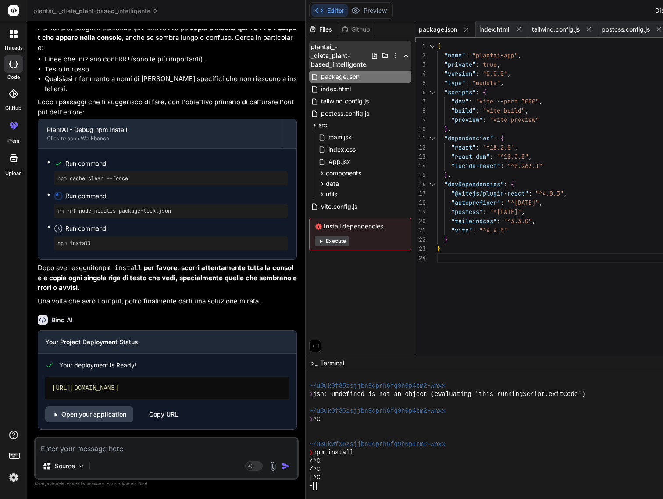
click at [311, 67] on span "plantai_-_dieta_plant-based_intelligente" at bounding box center [341, 56] width 60 height 26
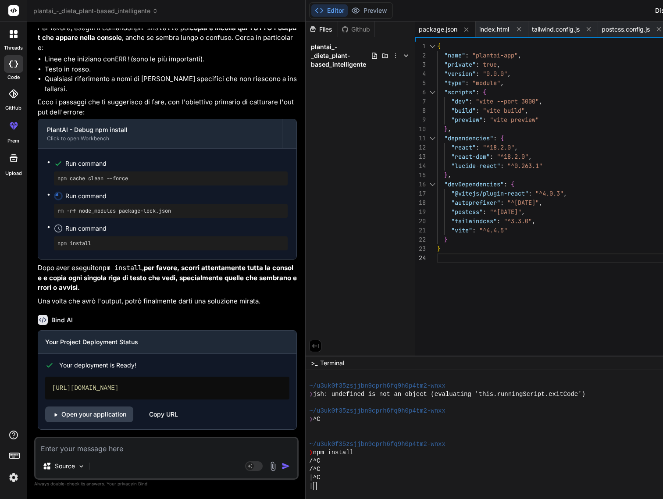
click at [311, 67] on span "plantai_-_dieta_plant-based_intelligente" at bounding box center [341, 56] width 60 height 26
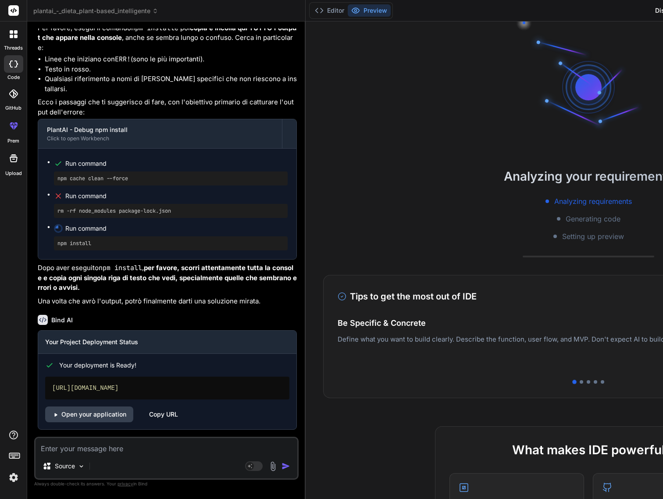
scroll to position [0, 0]
click at [580, 381] on div at bounding box center [582, 382] width 4 height 4
click at [587, 381] on div at bounding box center [589, 382] width 4 height 4
click at [594, 382] on div at bounding box center [596, 382] width 4 height 4
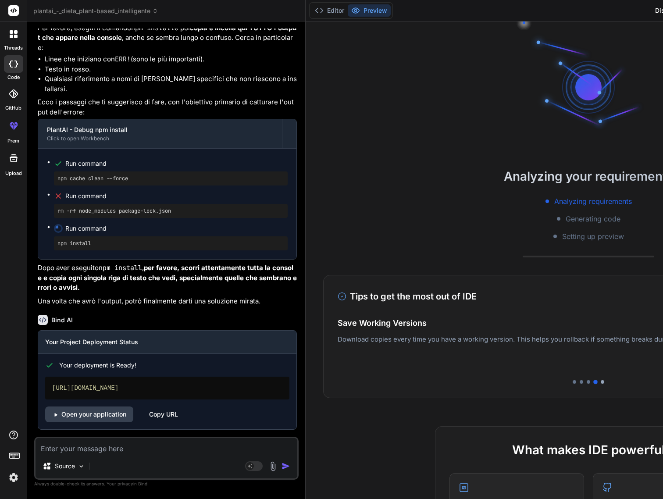
click at [601, 381] on div at bounding box center [603, 382] width 4 height 4
click at [573, 383] on div at bounding box center [575, 382] width 4 height 4
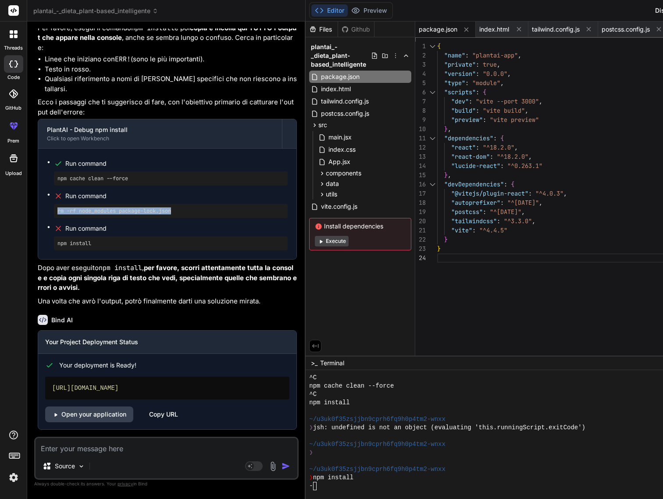
drag, startPoint x: 57, startPoint y: 194, endPoint x: 201, endPoint y: 194, distance: 143.4
click at [201, 207] on pre "rm -rf node_modules package-lock.json" at bounding box center [170, 210] width 227 height 7
copy pre "rm -rf node_modules package-lock.json"
click at [87, 447] on textarea at bounding box center [167, 446] width 262 height 16
paste textarea "rm -rf node_modules package-lock.json"
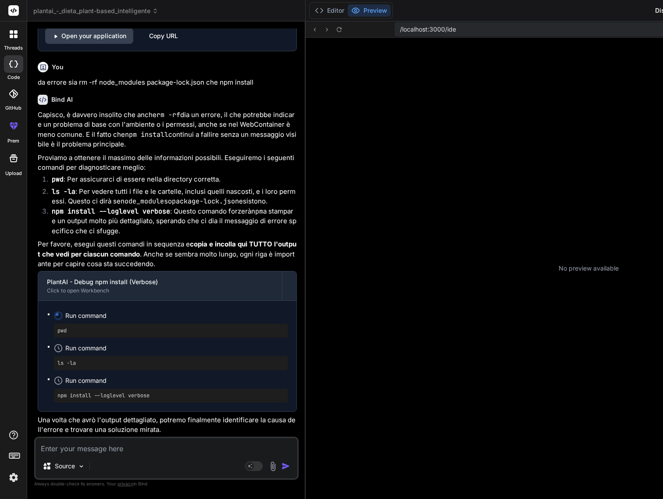
scroll to position [4236, 0]
click at [311, 9] on button "Editor" at bounding box center [329, 10] width 36 height 12
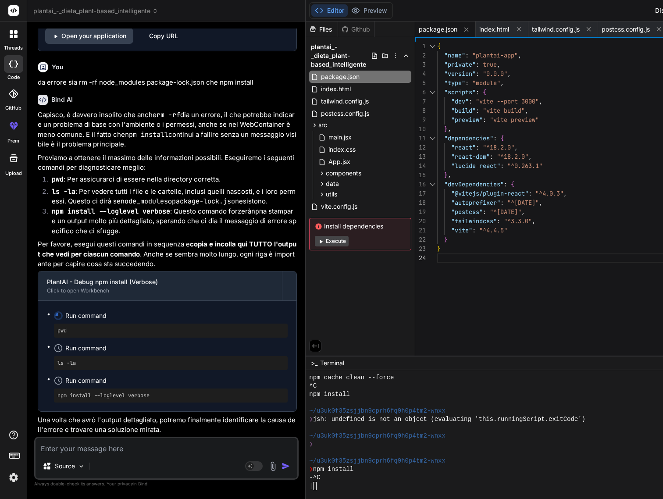
scroll to position [0, 0]
click at [348, 13] on button "Preview" at bounding box center [369, 10] width 43 height 12
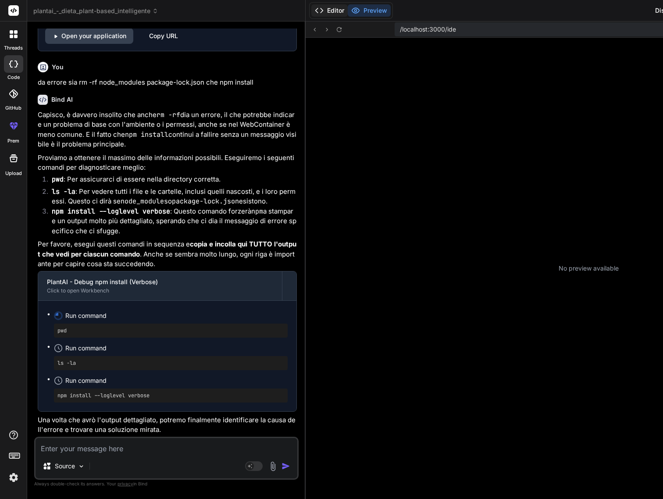
click at [311, 10] on button "Editor" at bounding box center [329, 10] width 36 height 12
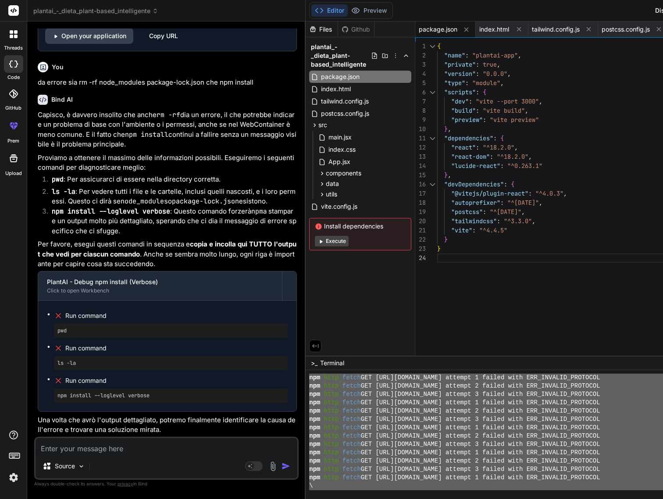
scroll to position [1683, 0]
drag, startPoint x: 242, startPoint y: 395, endPoint x: 295, endPoint y: 585, distance: 197.4
click at [106, 452] on textarea at bounding box center [167, 446] width 262 height 16
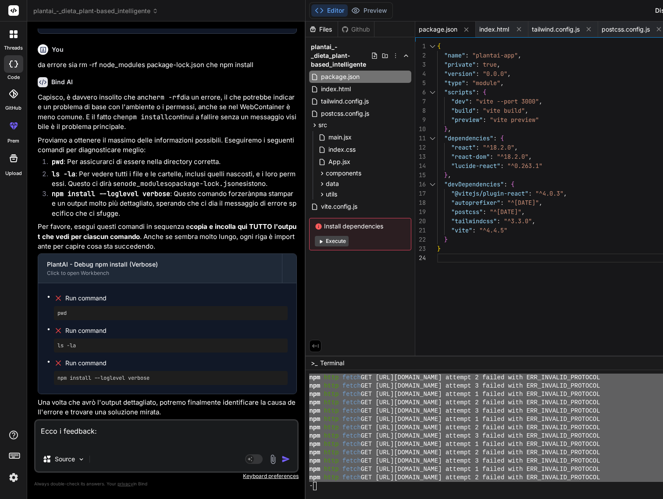
paste textarea "~/l0ip4d44sitame4cons8ad8e1s8do4-eius ❯ tem incidid \ -^U ^Labo ~/e0do2m32aliqu…"
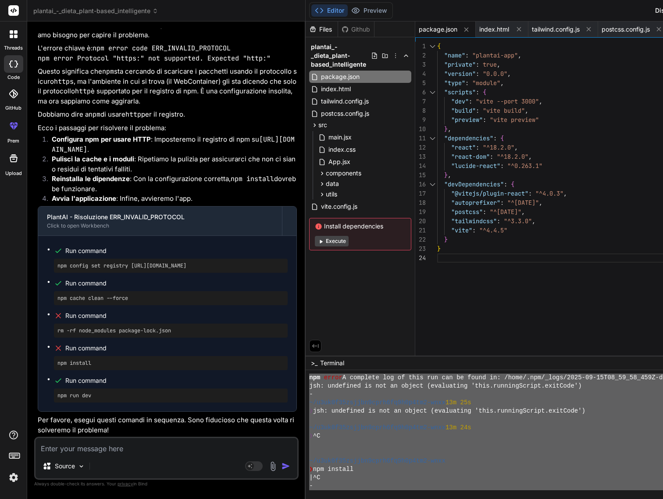
scroll to position [2208, 0]
drag, startPoint x: 241, startPoint y: 411, endPoint x: 305, endPoint y: 538, distance: 142.2
click at [97, 443] on textarea at bounding box center [167, 446] width 262 height 16
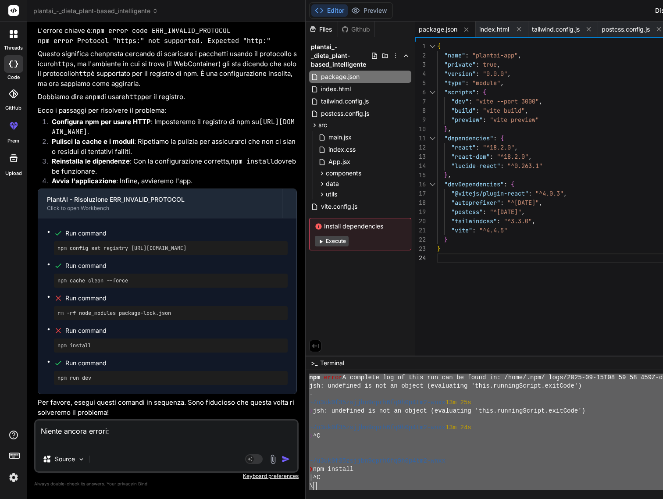
paste textarea "~/l7ip7d84sitame0cons0ad9e0s3do4-eius ❯ tem incid utlab --etdol \^M ali enima m…"
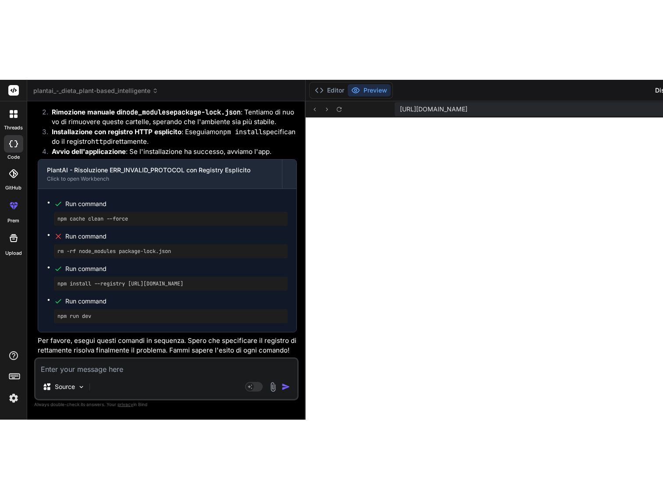
scroll to position [2774, 0]
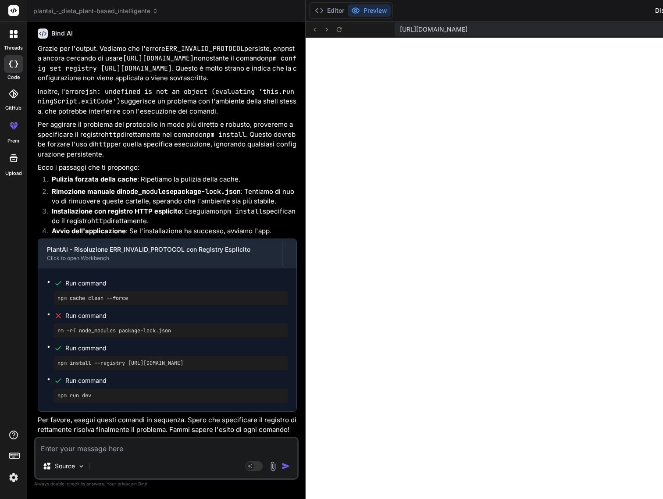
click at [77, 454] on div "Source Agent Mode. When this toggle is activated, AI automatically makes decisi…" at bounding box center [166, 458] width 264 height 43
click at [79, 449] on textarea at bounding box center [167, 446] width 262 height 16
click at [311, 7] on button "Editor" at bounding box center [329, 10] width 36 height 12
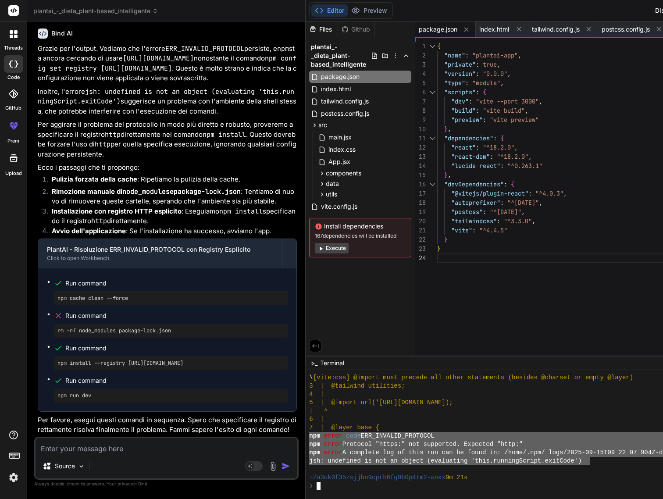
drag, startPoint x: 240, startPoint y: 436, endPoint x: 523, endPoint y: 464, distance: 284.2
click at [523, 464] on div "❯❯❯❯❯❯❯❯❯❯❯❯❯❯❯❯❯❯❯❯❯❯❯❯❯❯❯❯❯❯❯❯ mmmmmmmmmmmmmmmmmmmmmmmmmmmmmmmm \ [vite:css] …" at bounding box center [589, 434] width 566 height 129
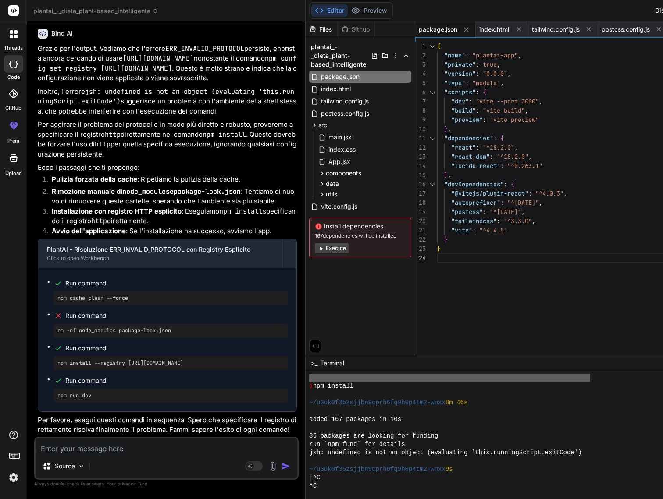
scroll to position [2520, 0]
click at [174, 450] on textarea at bounding box center [167, 446] width 262 height 16
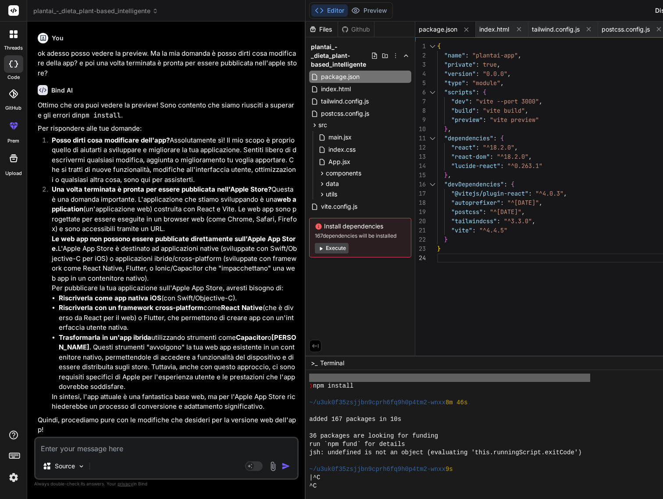
scroll to position [0, 0]
click at [135, 450] on textarea at bounding box center [167, 446] width 262 height 16
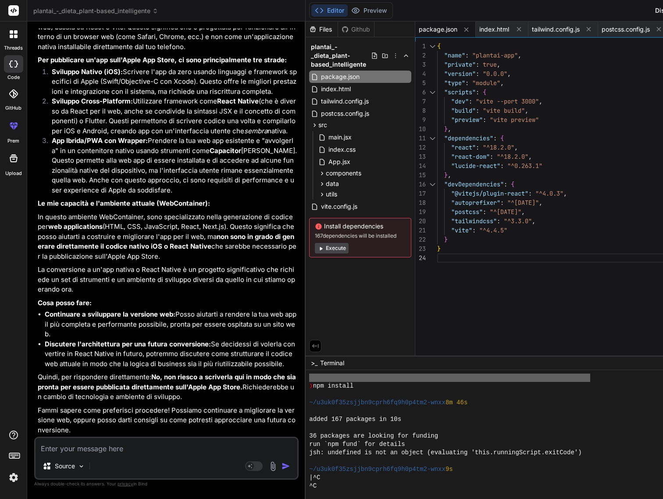
click at [169, 392] on p "Quindi, per rispondere direttamente: No, non riesco a scriverla qui in modo che…" at bounding box center [167, 387] width 259 height 30
click at [131, 446] on textarea at bounding box center [167, 446] width 262 height 16
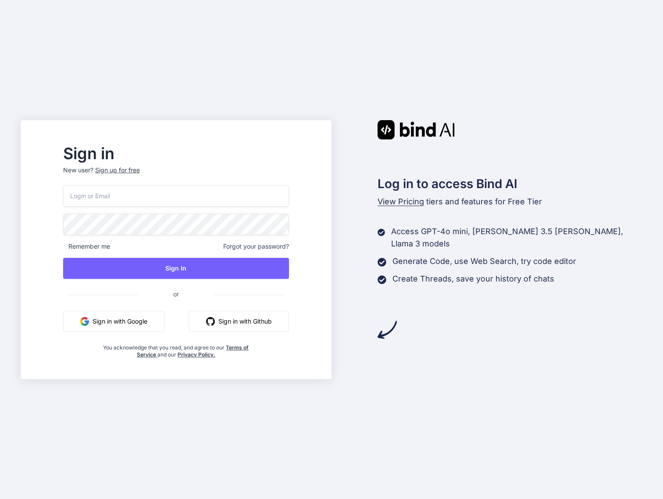
click at [160, 321] on button "Sign in with Google" at bounding box center [113, 321] width 101 height 21
